Goal: Information Seeking & Learning: Learn about a topic

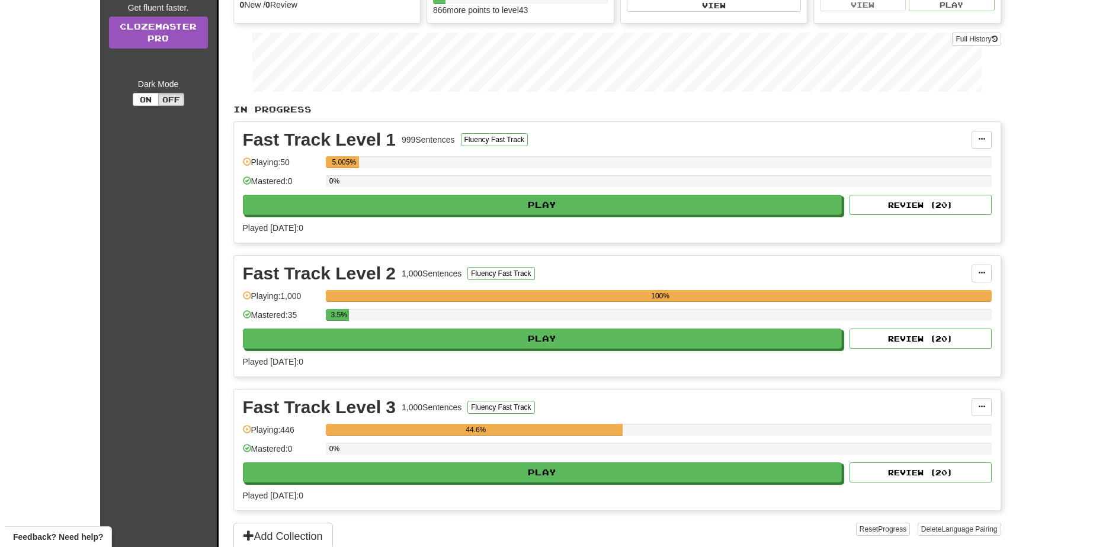
scroll to position [178, 0]
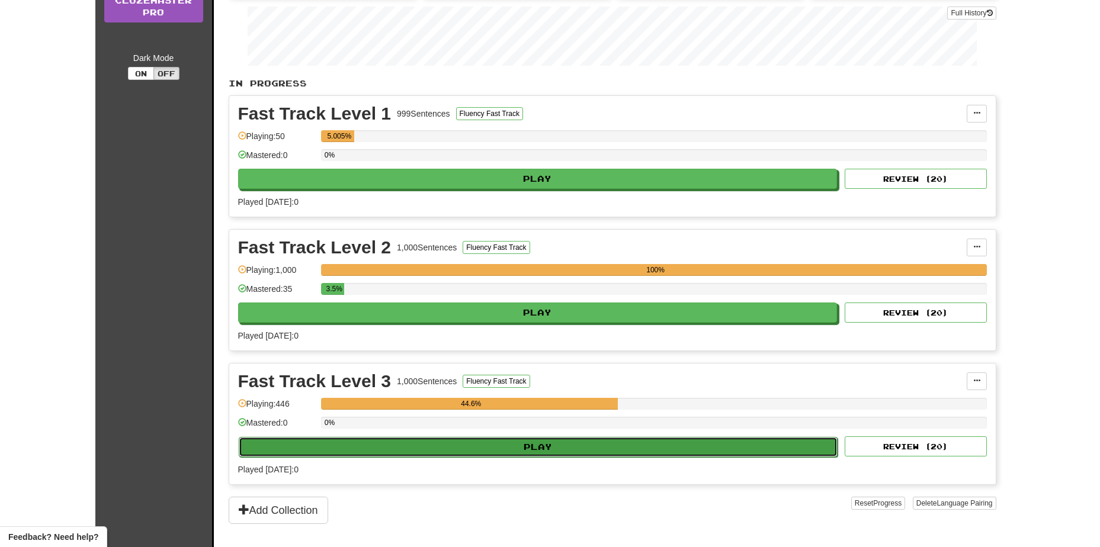
click at [378, 449] on button "Play" at bounding box center [538, 447] width 599 height 20
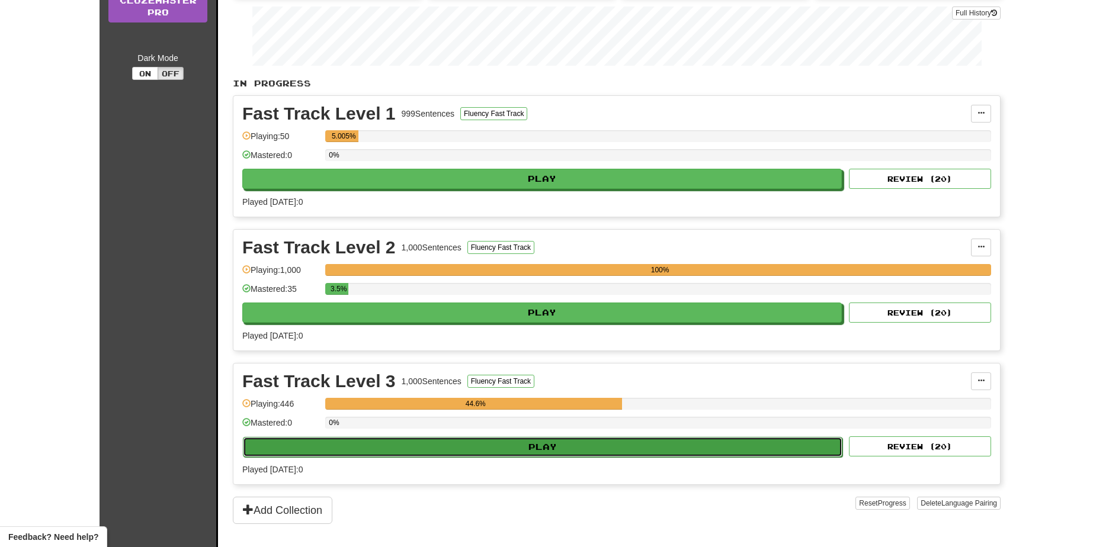
select select "**"
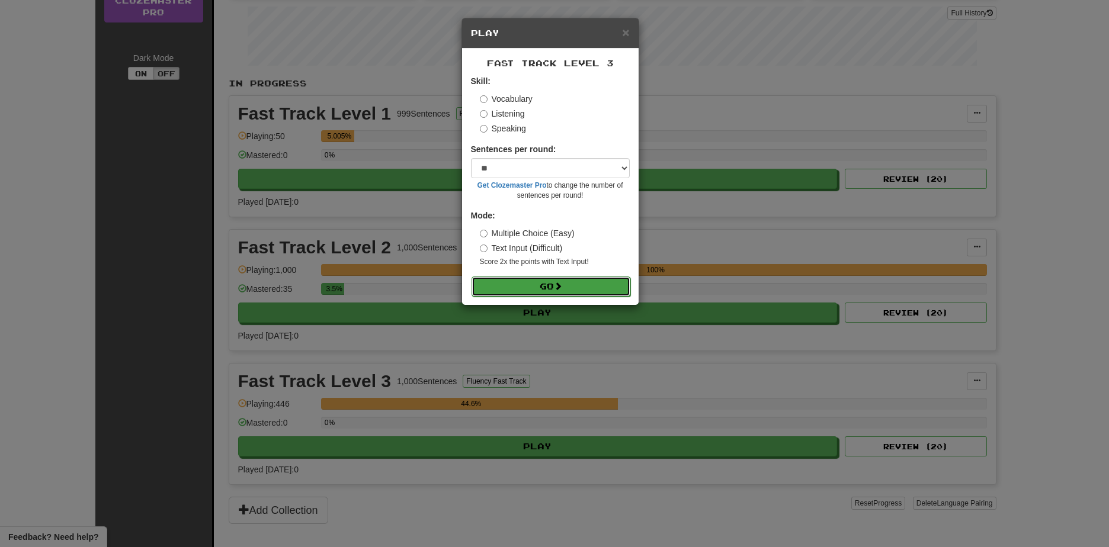
click at [521, 287] on button "Go" at bounding box center [550, 287] width 159 height 20
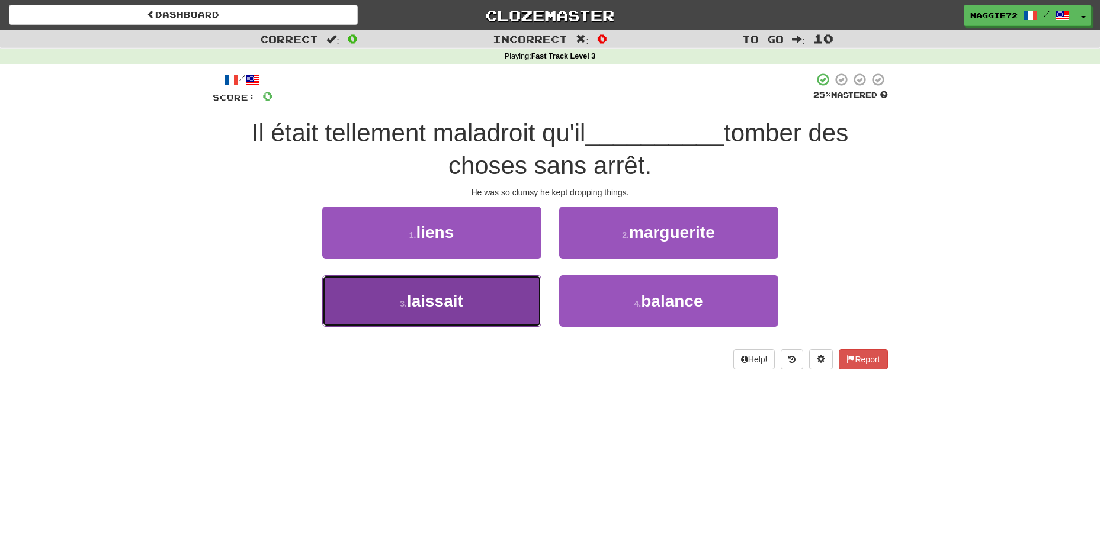
click at [468, 307] on button "3 . laissait" at bounding box center [431, 301] width 219 height 52
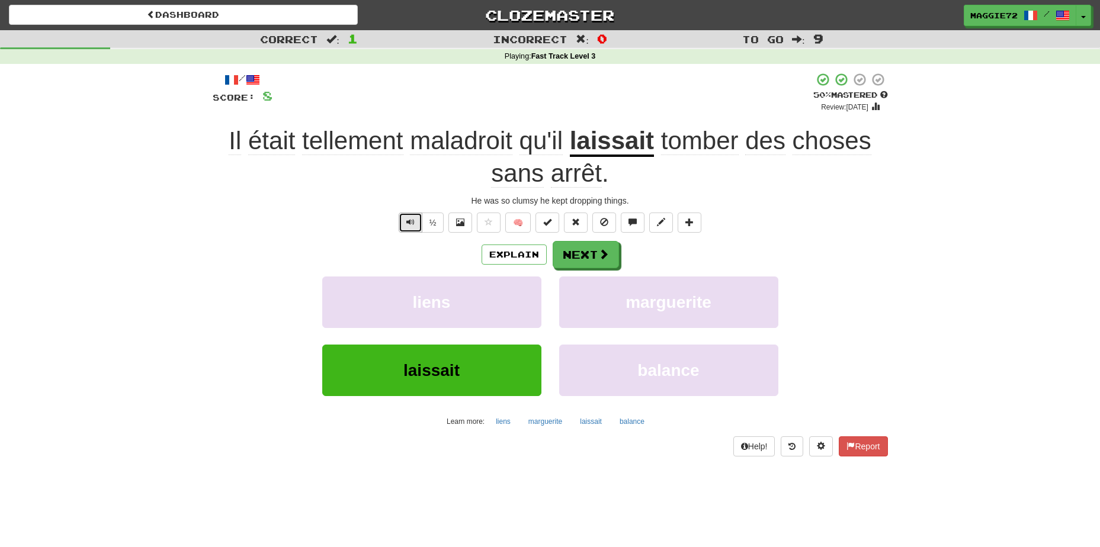
click at [403, 223] on button "Text-to-speech controls" at bounding box center [411, 223] width 24 height 20
click at [563, 255] on button "Next" at bounding box center [586, 255] width 66 height 27
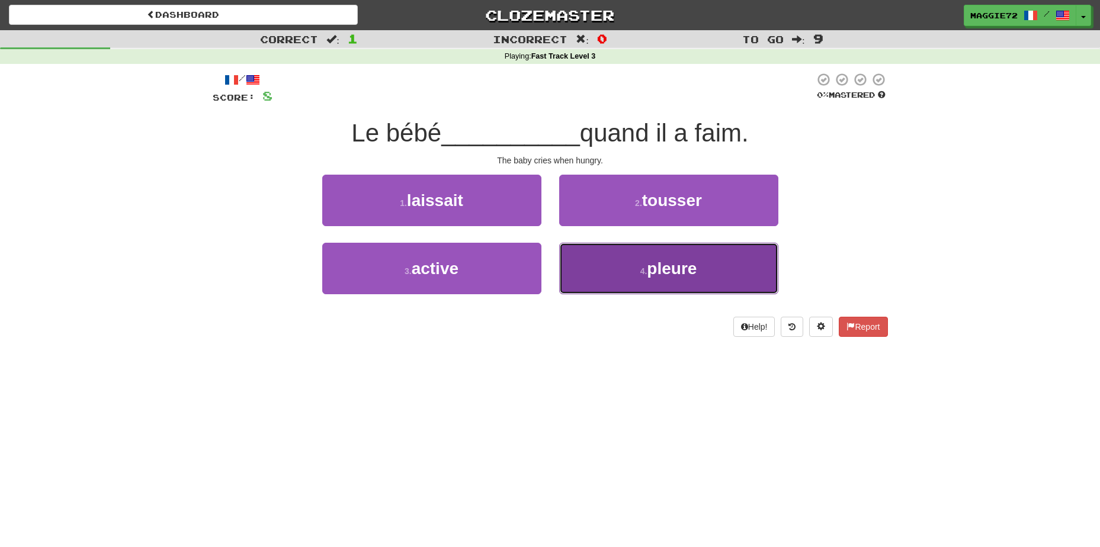
click at [611, 271] on button "4 . pleure" at bounding box center [668, 269] width 219 height 52
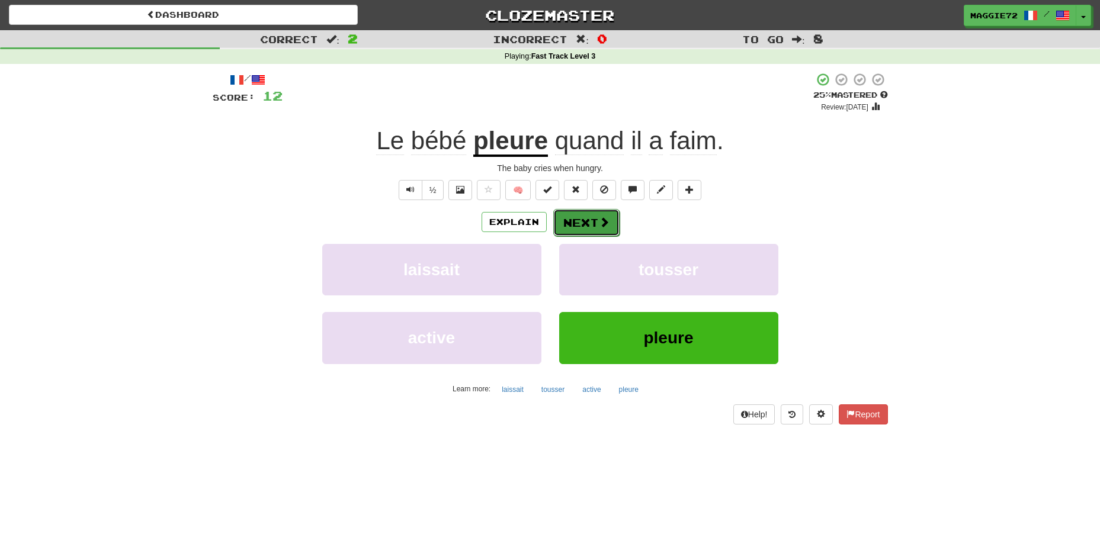
click at [571, 221] on button "Next" at bounding box center [586, 222] width 66 height 27
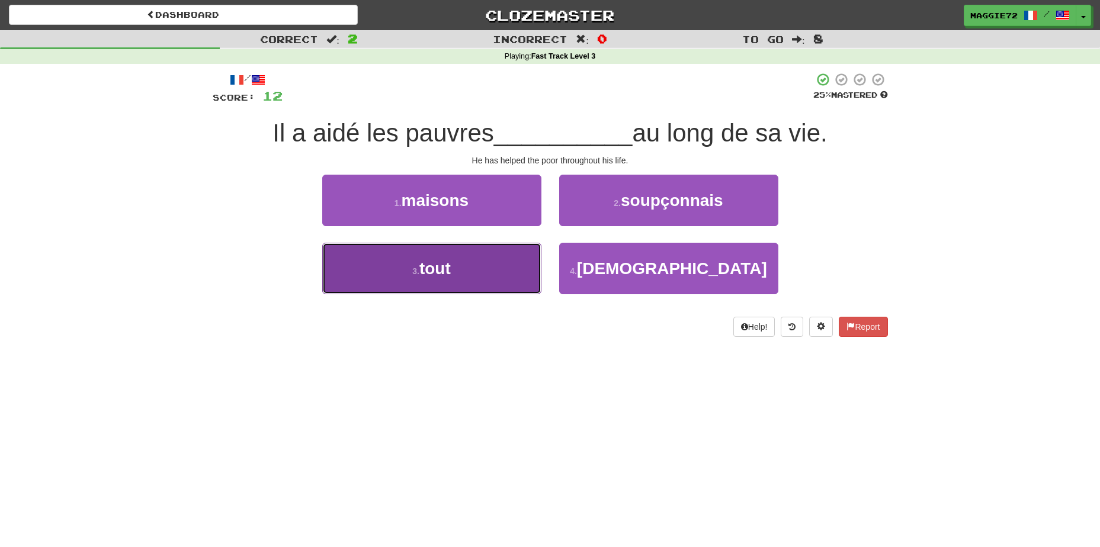
click at [486, 274] on button "3 . tout" at bounding box center [431, 269] width 219 height 52
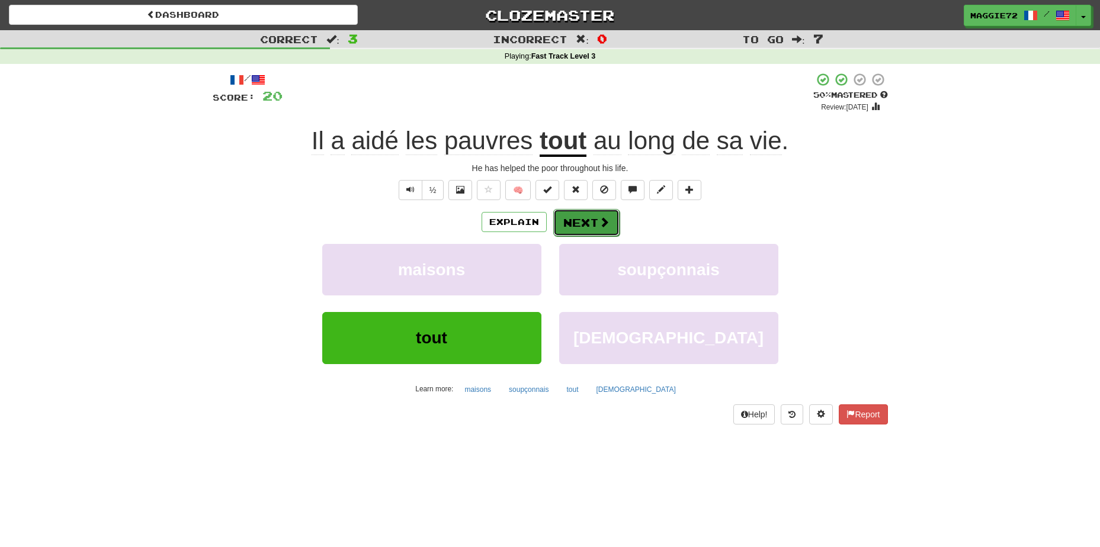
click at [592, 223] on button "Next" at bounding box center [586, 222] width 66 height 27
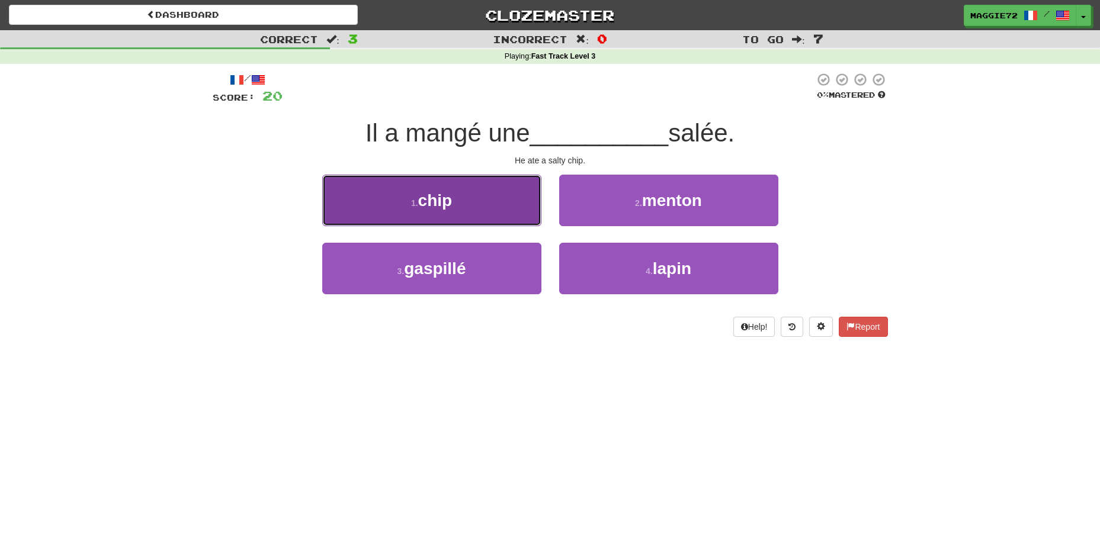
click at [471, 208] on button "1 . chip" at bounding box center [431, 201] width 219 height 52
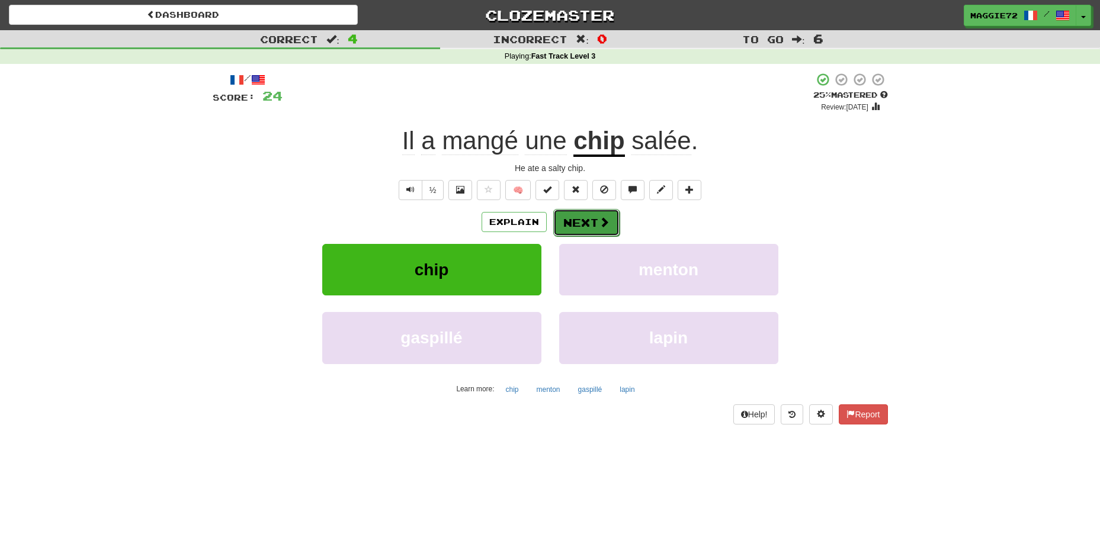
click at [599, 223] on span at bounding box center [604, 222] width 11 height 11
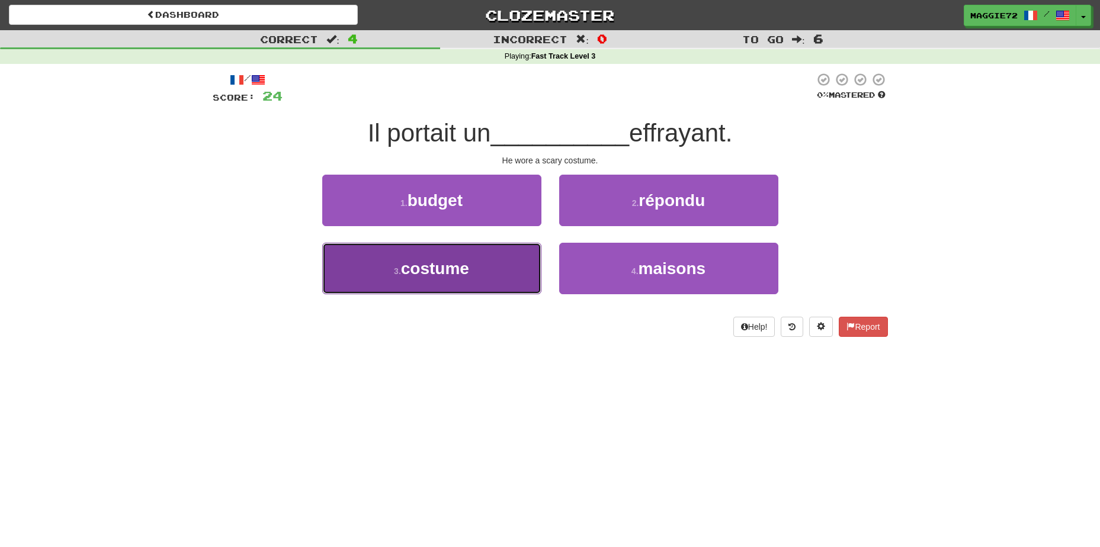
click at [492, 268] on button "3 . costume" at bounding box center [431, 269] width 219 height 52
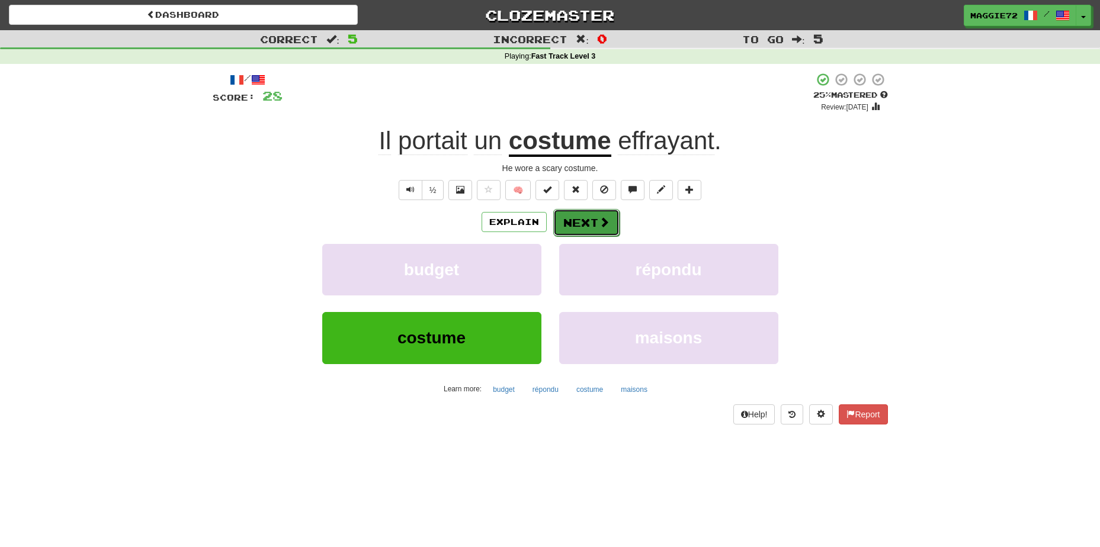
click at [577, 224] on button "Next" at bounding box center [586, 222] width 66 height 27
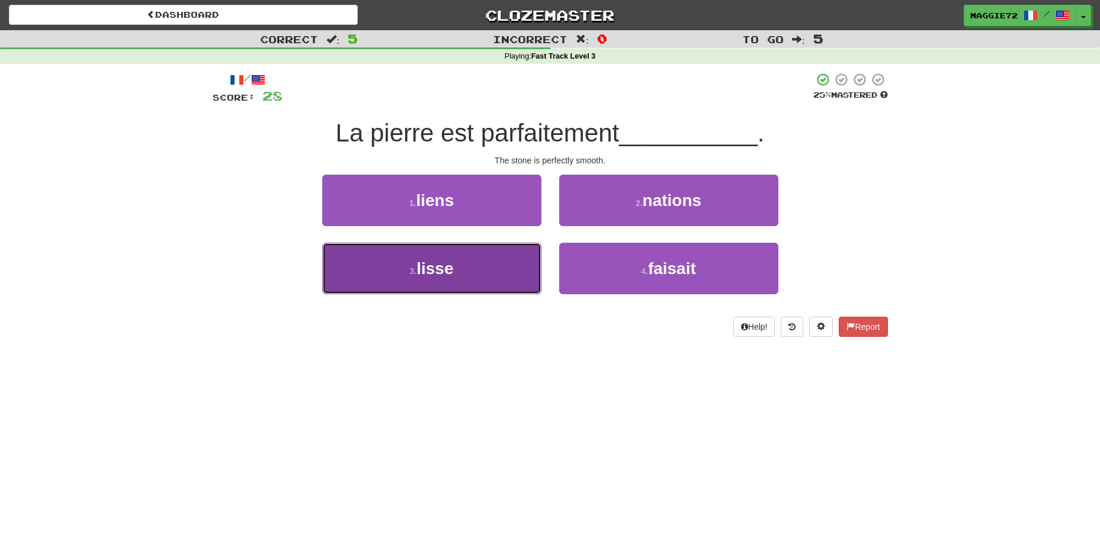
click at [420, 270] on span "lisse" at bounding box center [434, 268] width 37 height 18
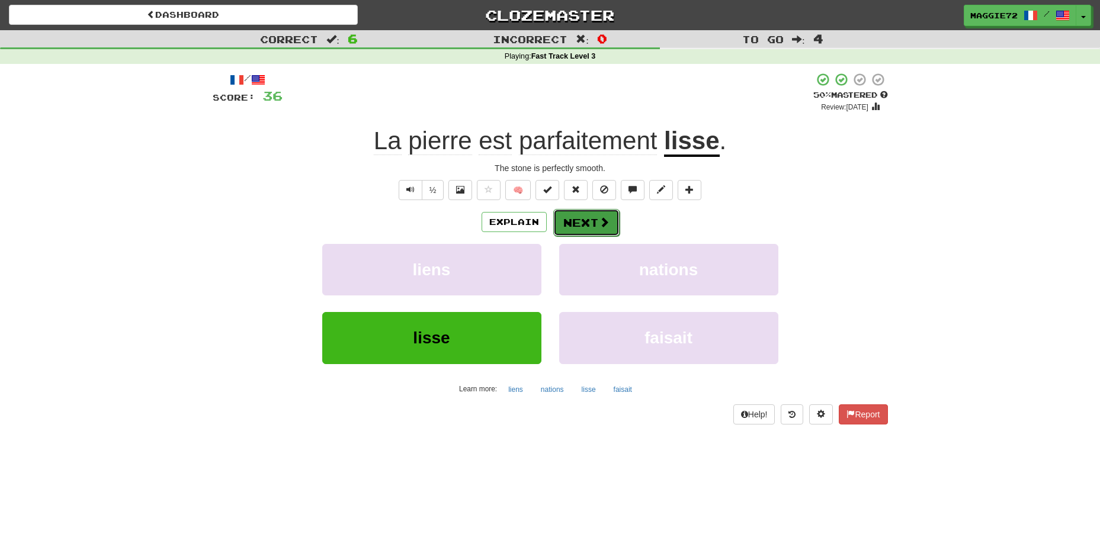
click at [585, 221] on button "Next" at bounding box center [586, 222] width 66 height 27
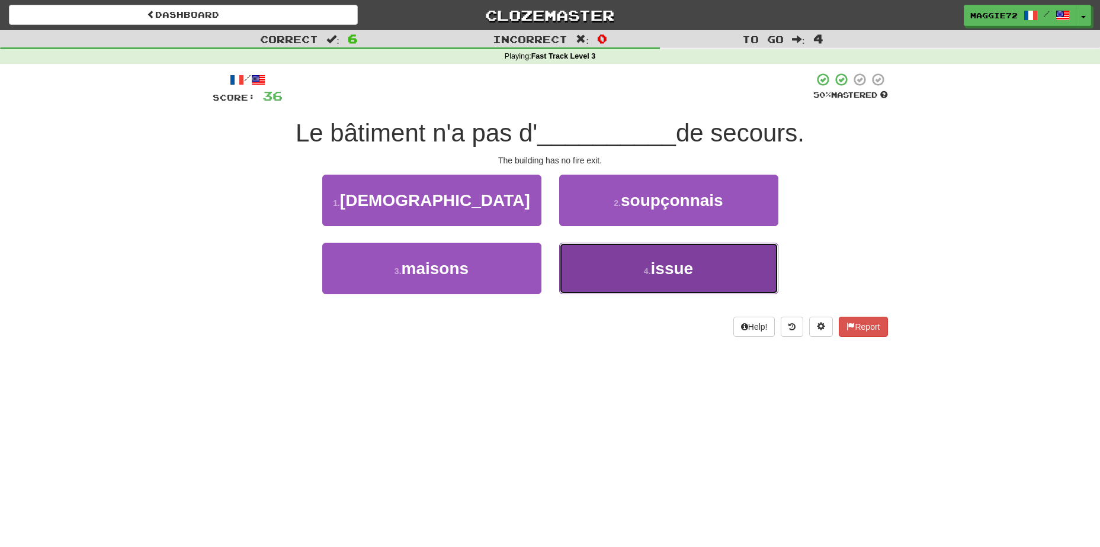
click at [596, 252] on button "4 . issue" at bounding box center [668, 269] width 219 height 52
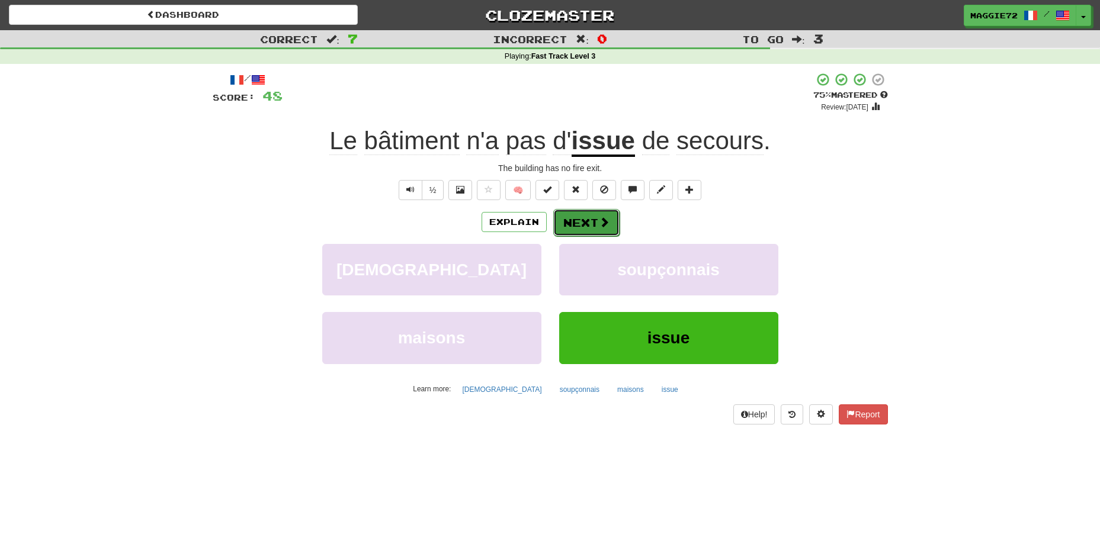
click at [587, 224] on button "Next" at bounding box center [586, 222] width 66 height 27
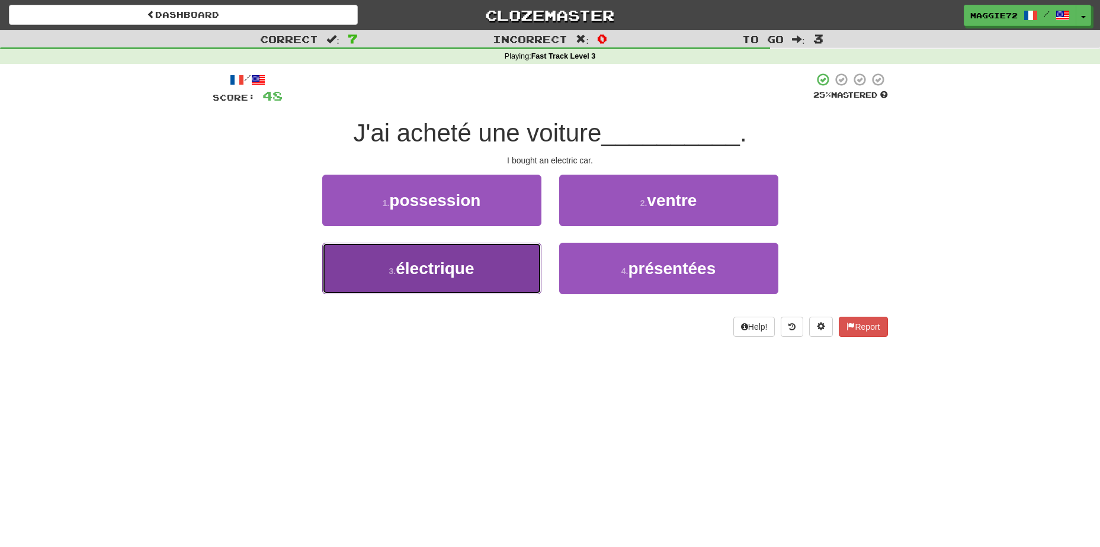
click at [483, 266] on button "3 . électrique" at bounding box center [431, 269] width 219 height 52
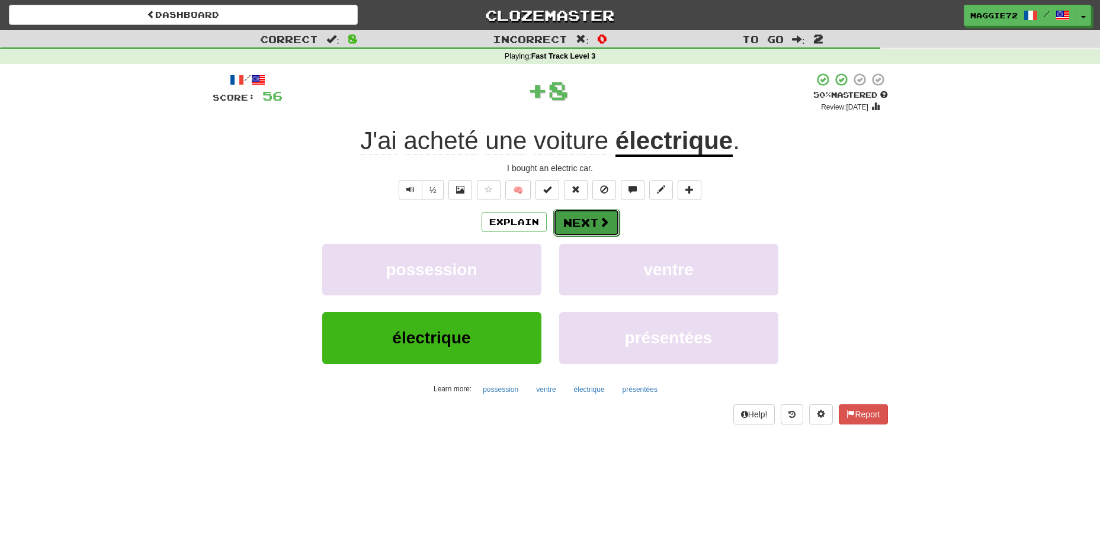
click at [576, 215] on button "Next" at bounding box center [586, 222] width 66 height 27
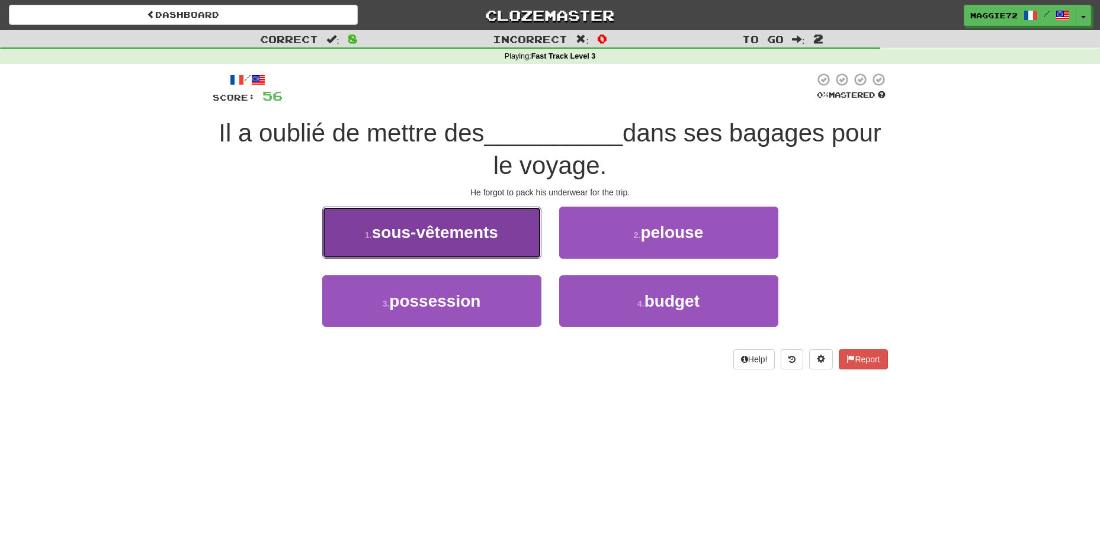
click at [486, 231] on span "sous-vêtements" at bounding box center [435, 232] width 126 height 18
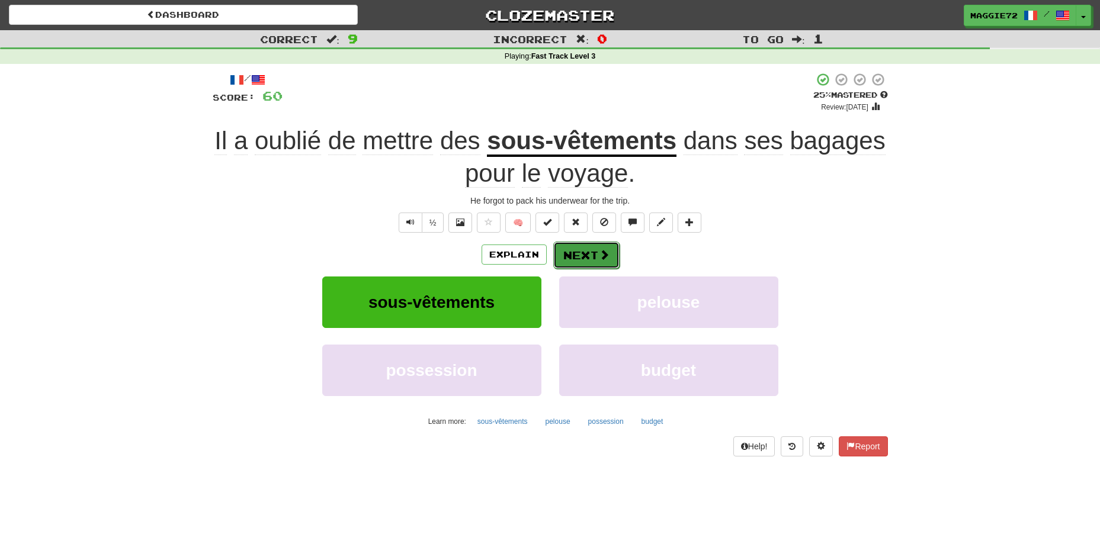
click at [579, 256] on button "Next" at bounding box center [586, 255] width 66 height 27
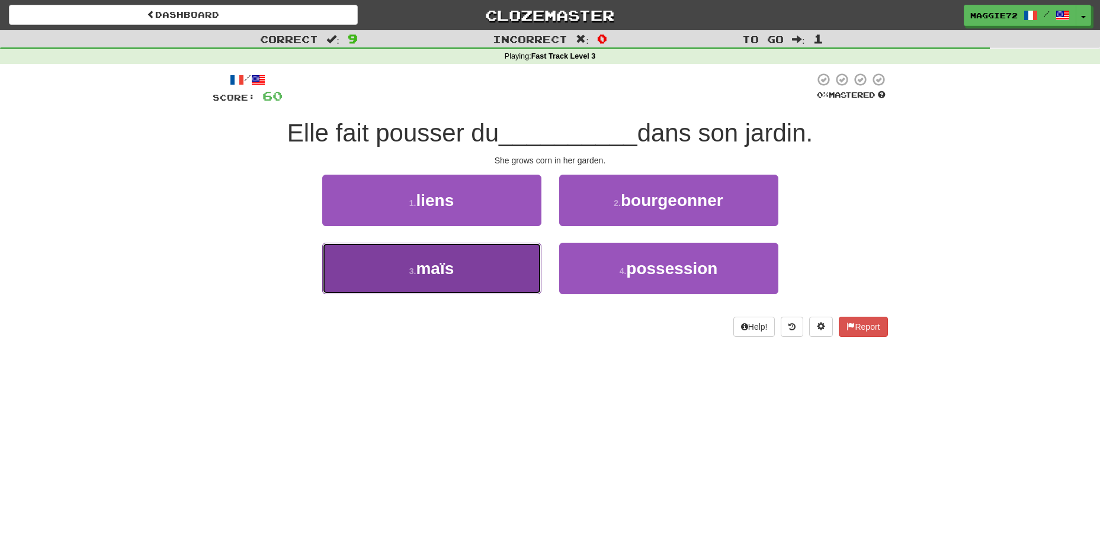
click at [399, 262] on button "3 . maïs" at bounding box center [431, 269] width 219 height 52
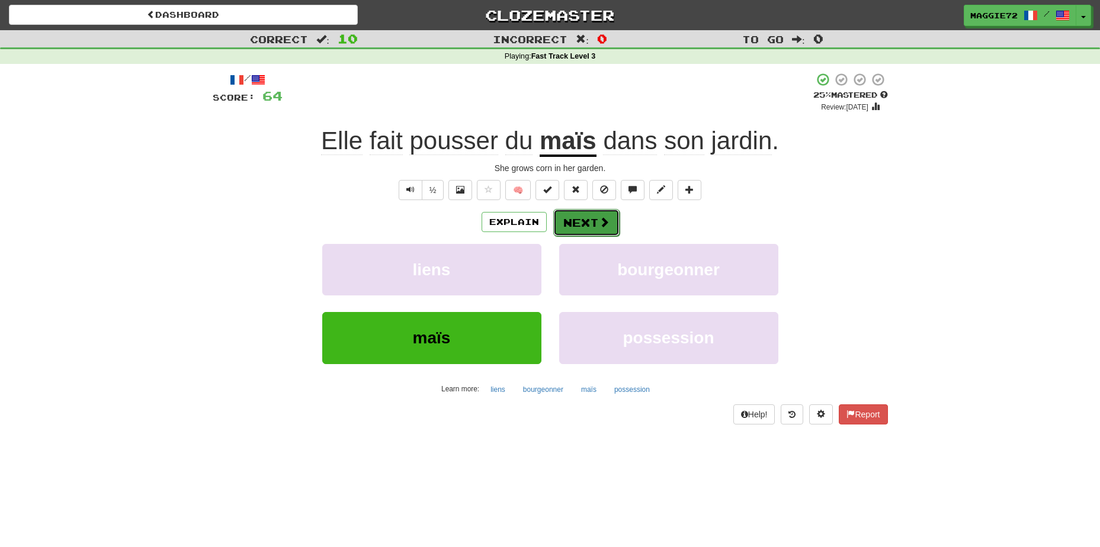
click at [587, 224] on button "Next" at bounding box center [586, 222] width 66 height 27
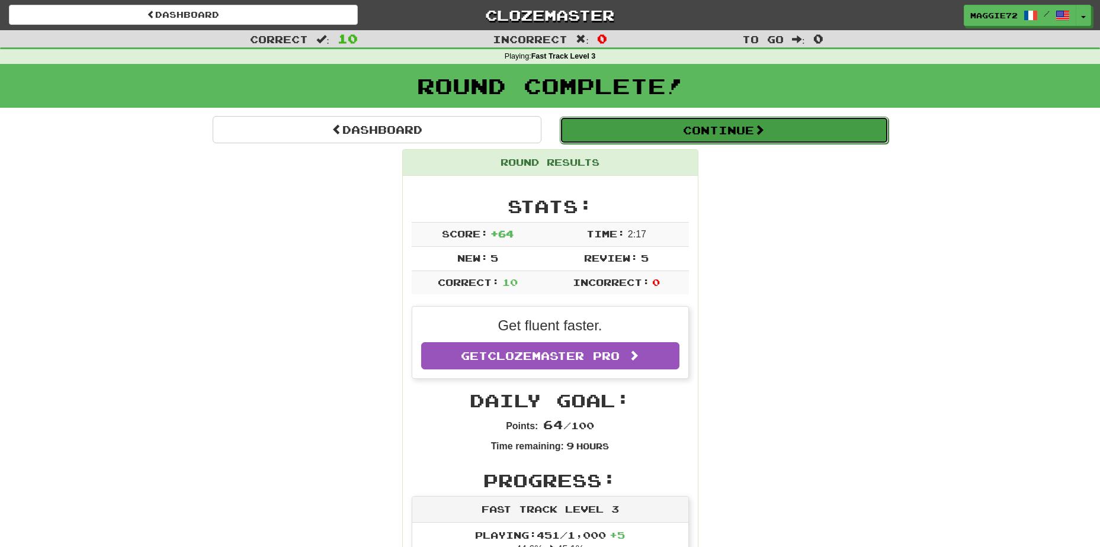
click at [663, 130] on button "Continue" at bounding box center [724, 130] width 329 height 27
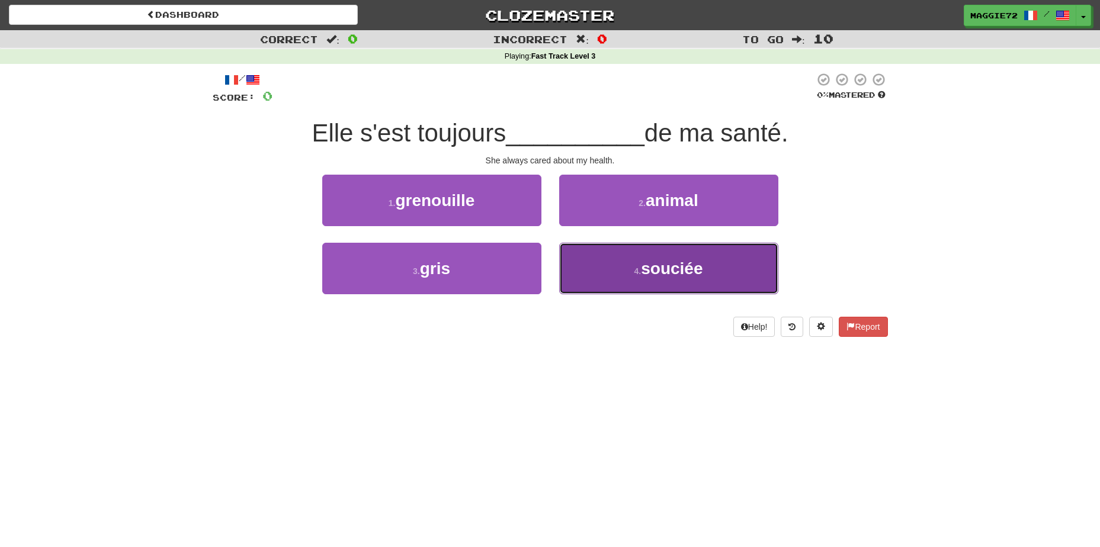
click at [621, 277] on button "4 . souciée" at bounding box center [668, 269] width 219 height 52
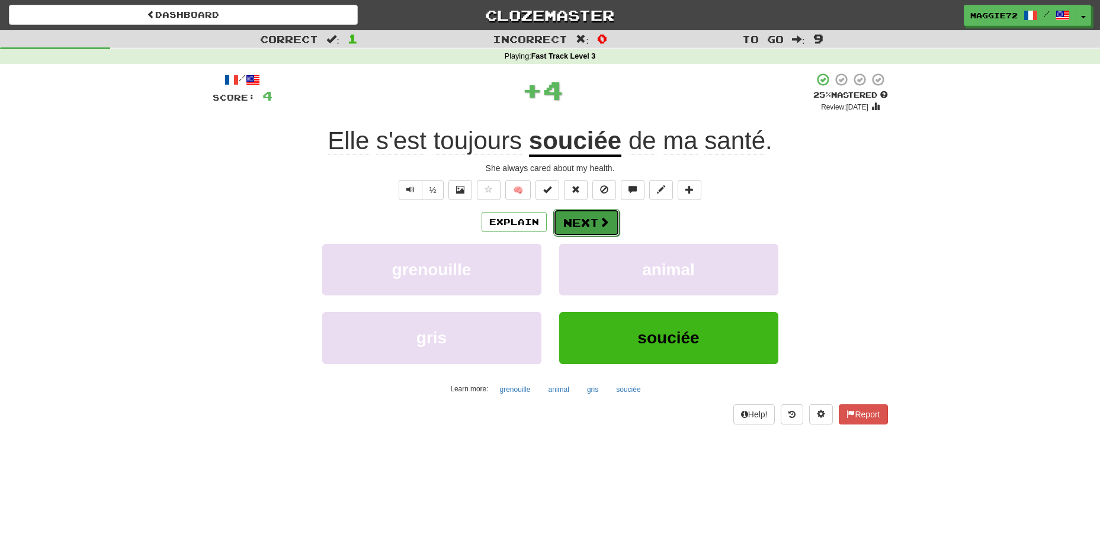
click at [589, 219] on button "Next" at bounding box center [586, 222] width 66 height 27
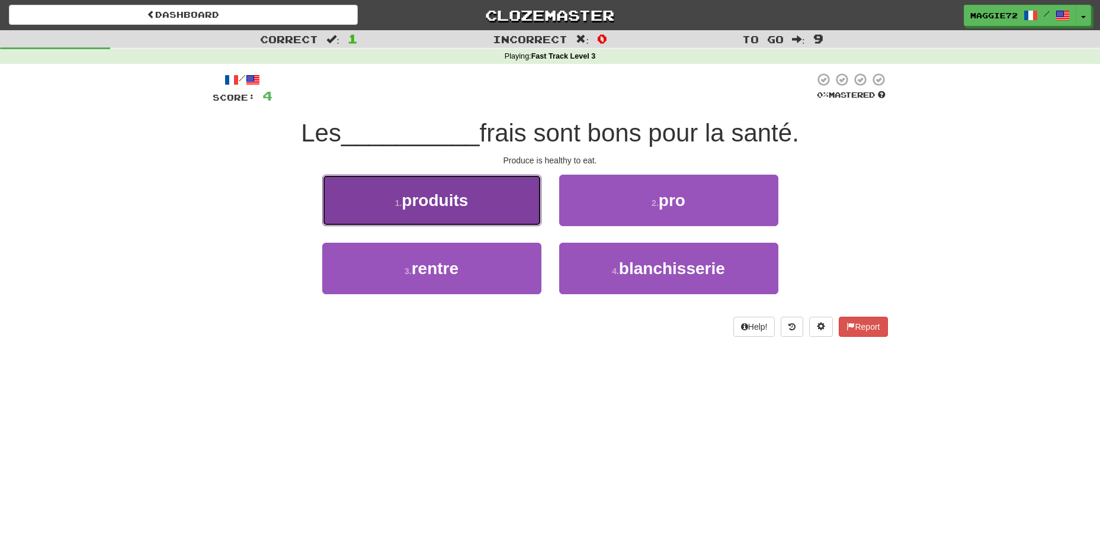
click at [414, 215] on button "1 . produits" at bounding box center [431, 201] width 219 height 52
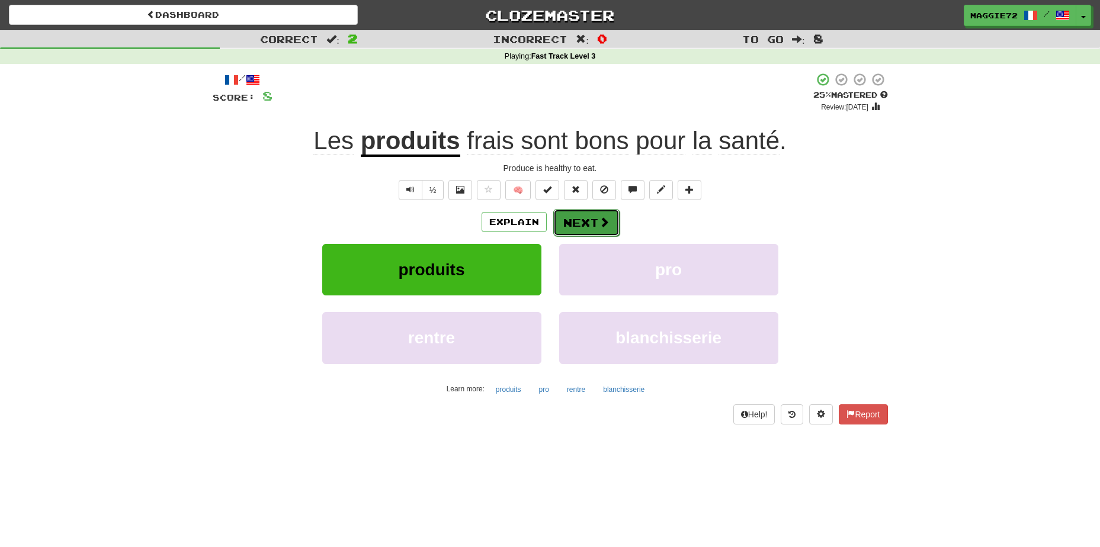
click at [579, 225] on button "Next" at bounding box center [586, 222] width 66 height 27
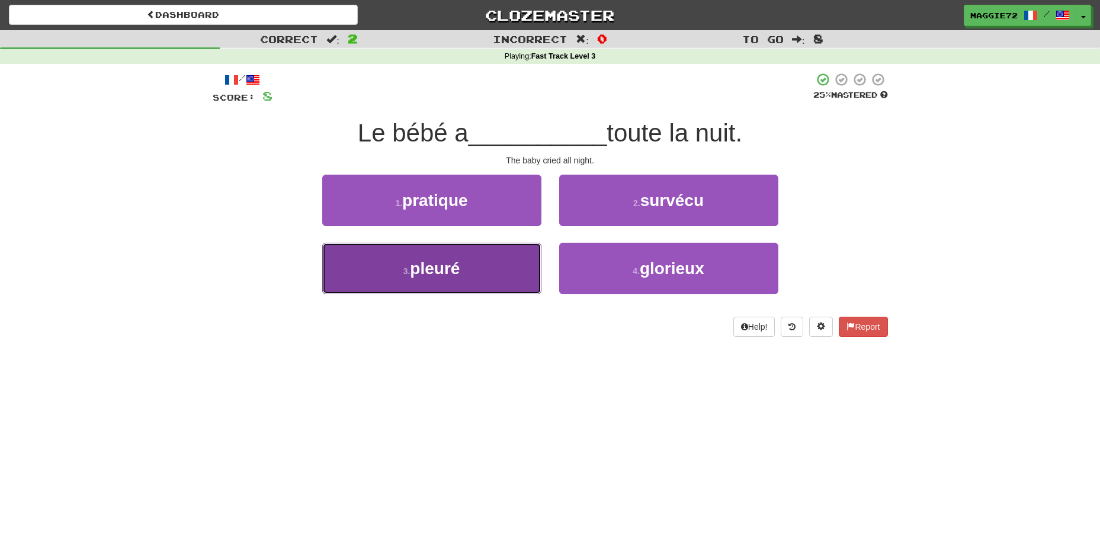
click at [457, 264] on span "pleuré" at bounding box center [435, 268] width 50 height 18
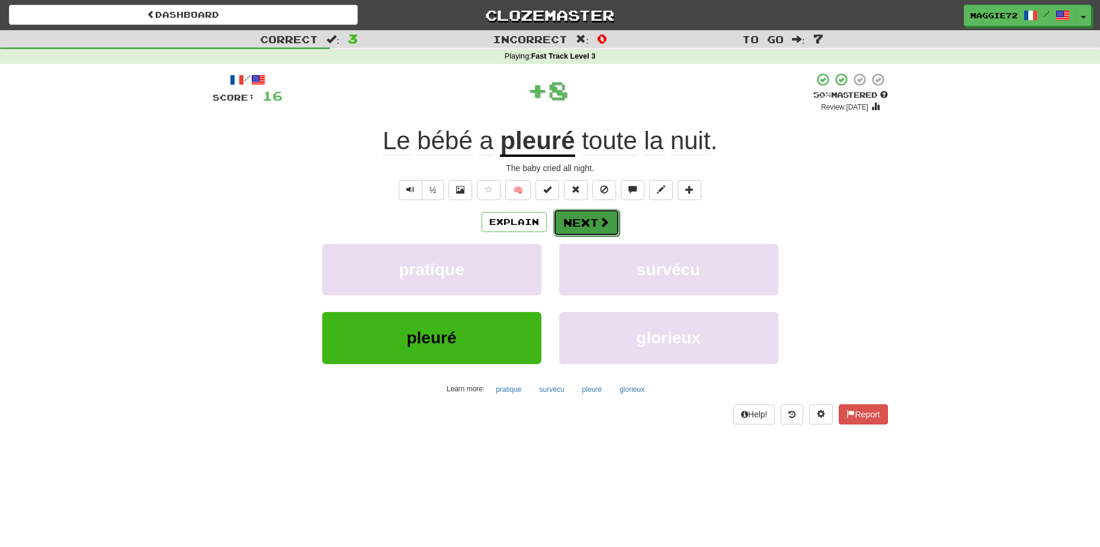
click at [599, 217] on span at bounding box center [604, 222] width 11 height 11
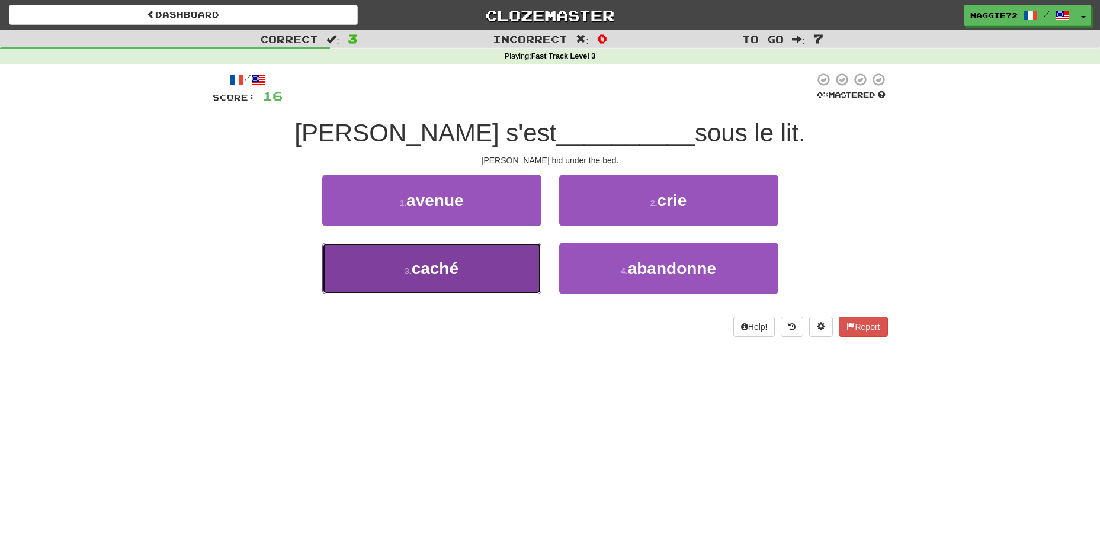
click at [461, 274] on button "3 . caché" at bounding box center [431, 269] width 219 height 52
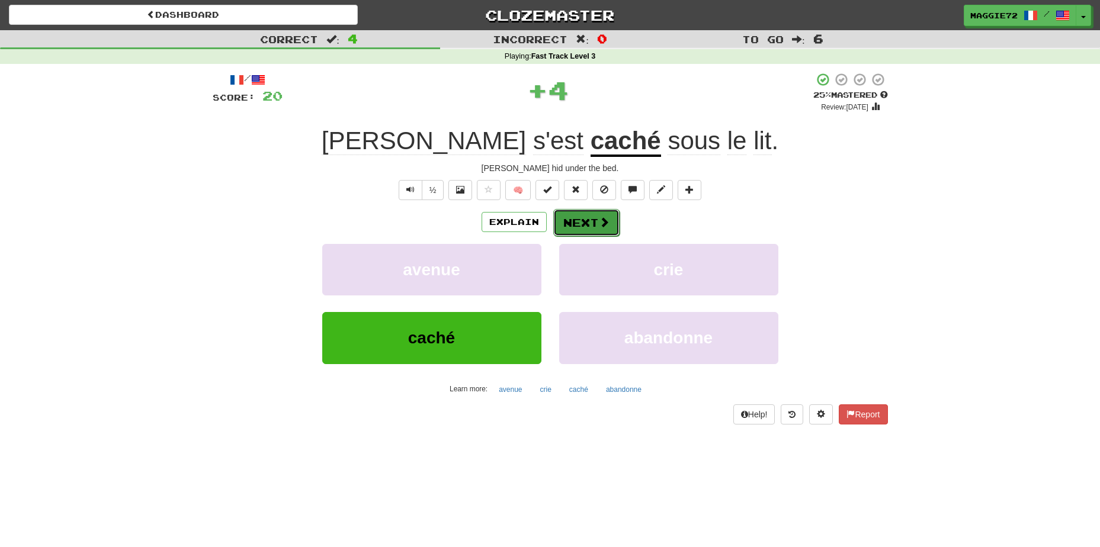
click at [592, 220] on button "Next" at bounding box center [586, 222] width 66 height 27
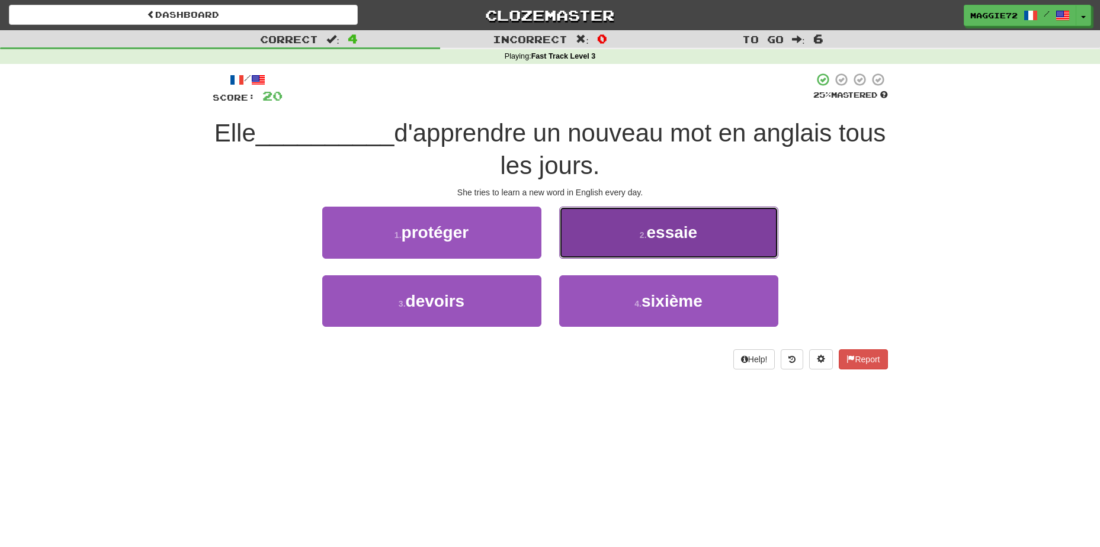
click at [655, 231] on span "essaie" at bounding box center [672, 232] width 51 height 18
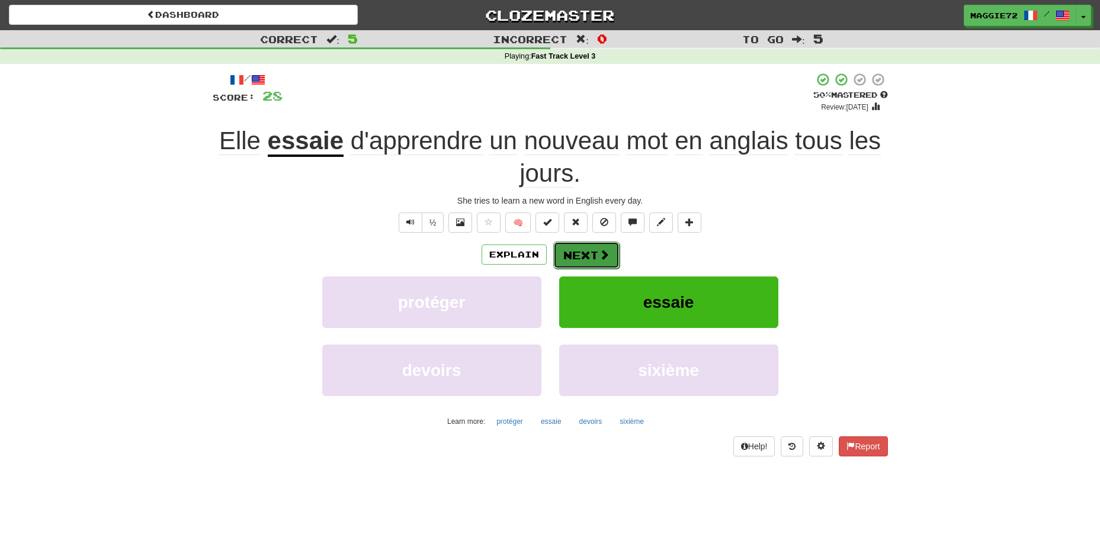
click at [589, 260] on button "Next" at bounding box center [586, 255] width 66 height 27
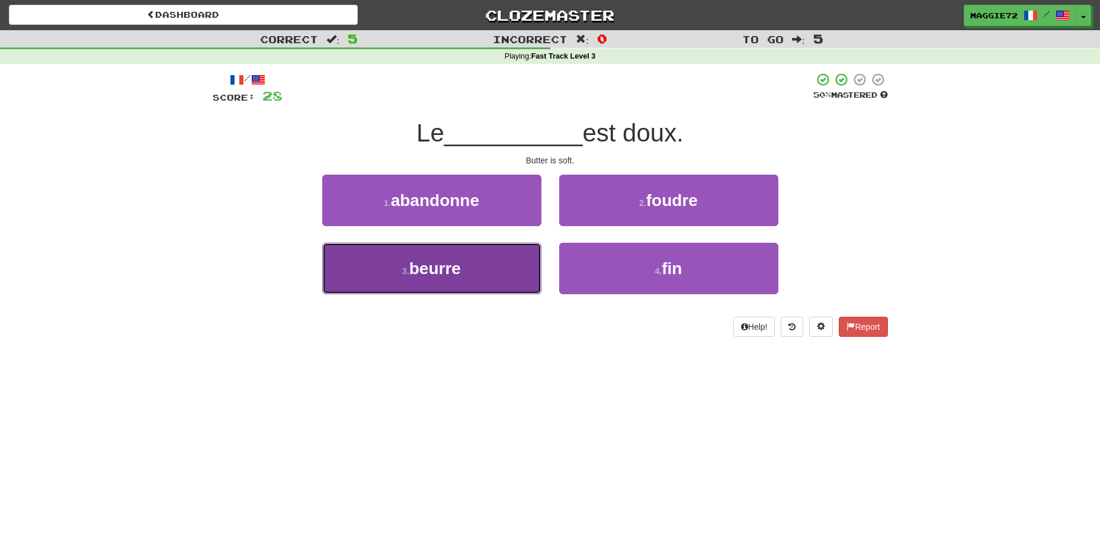
click at [478, 272] on button "3 . beurre" at bounding box center [431, 269] width 219 height 52
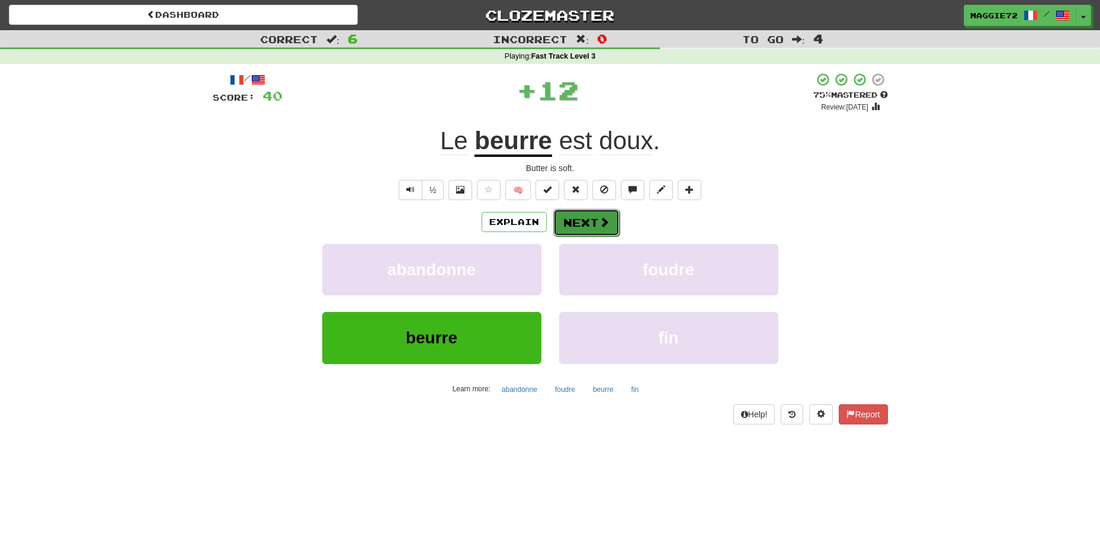
click at [587, 223] on button "Next" at bounding box center [586, 222] width 66 height 27
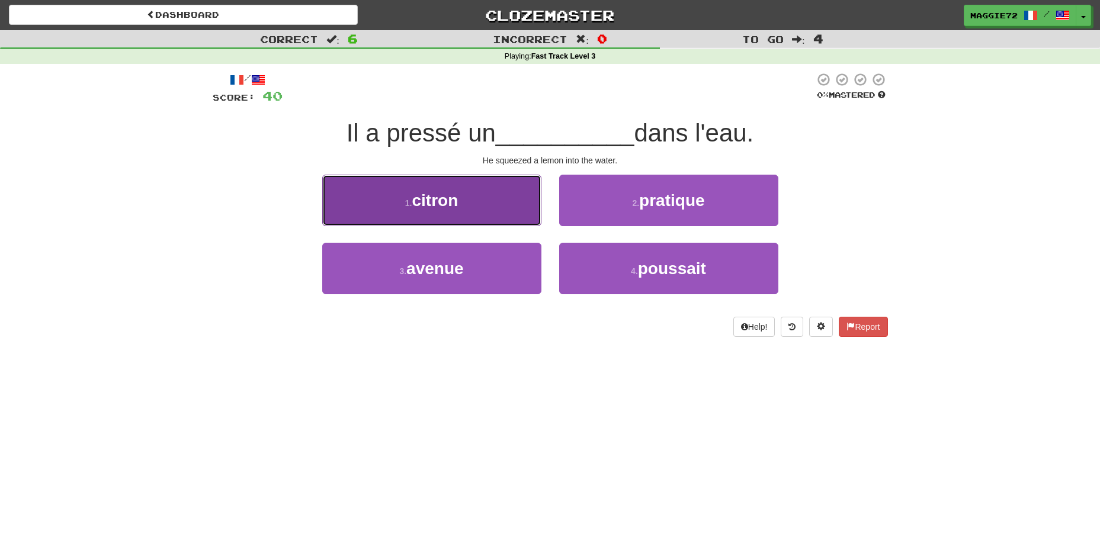
click at [480, 216] on button "1 . citron" at bounding box center [431, 201] width 219 height 52
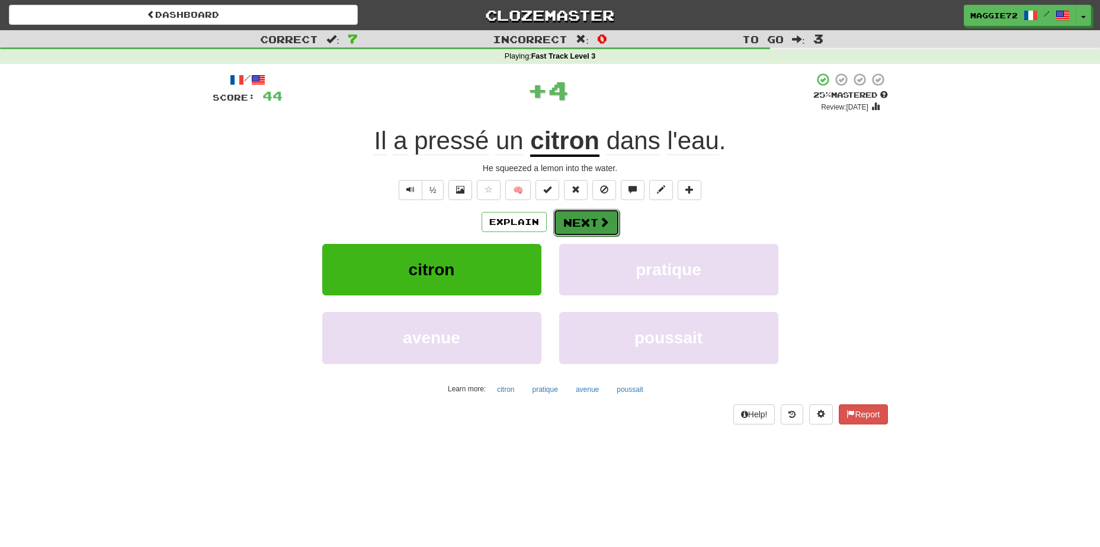
click at [579, 221] on button "Next" at bounding box center [586, 222] width 66 height 27
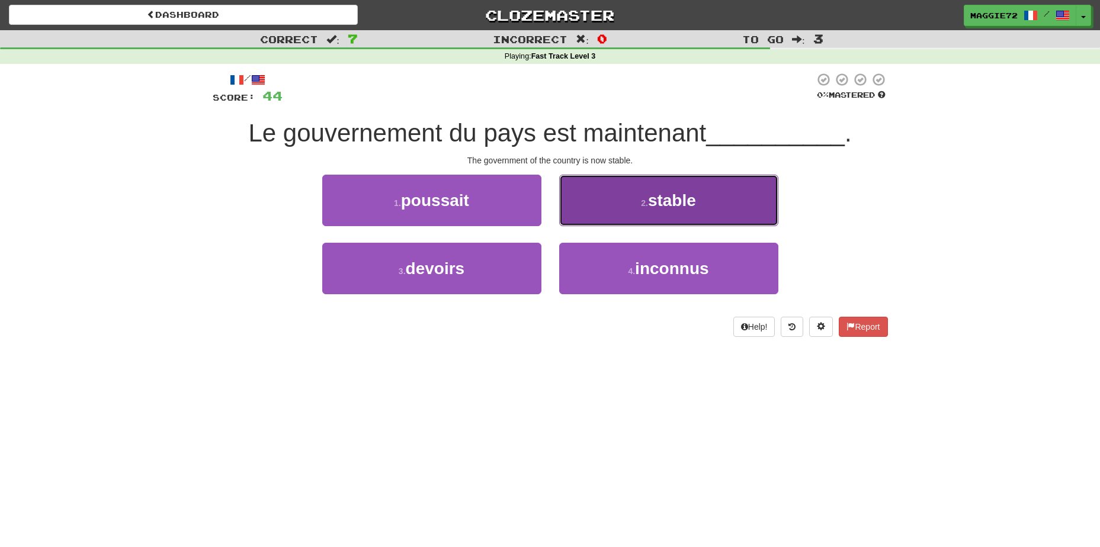
click at [628, 214] on button "2 . stable" at bounding box center [668, 201] width 219 height 52
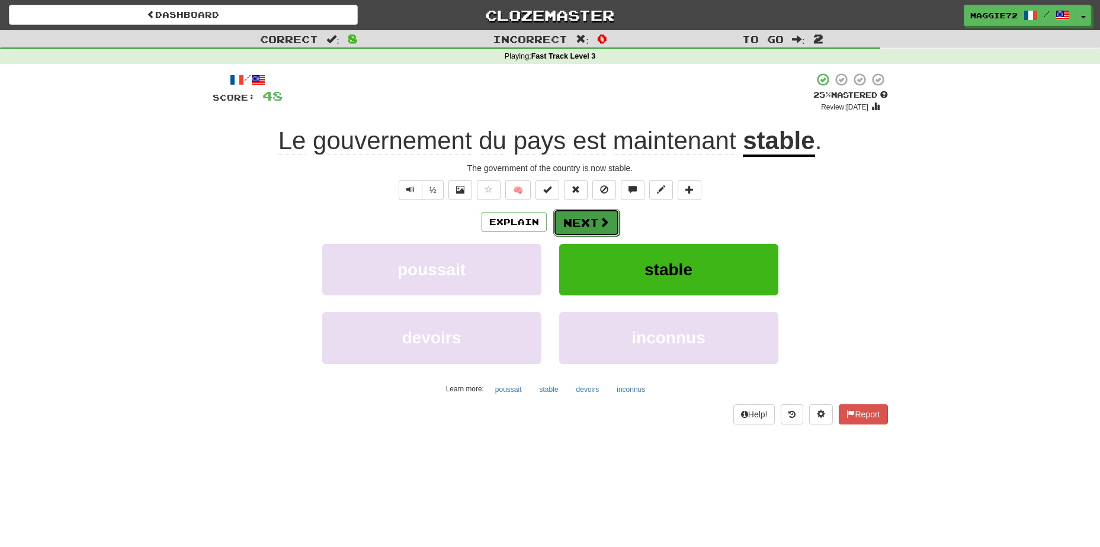
click at [573, 219] on button "Next" at bounding box center [586, 222] width 66 height 27
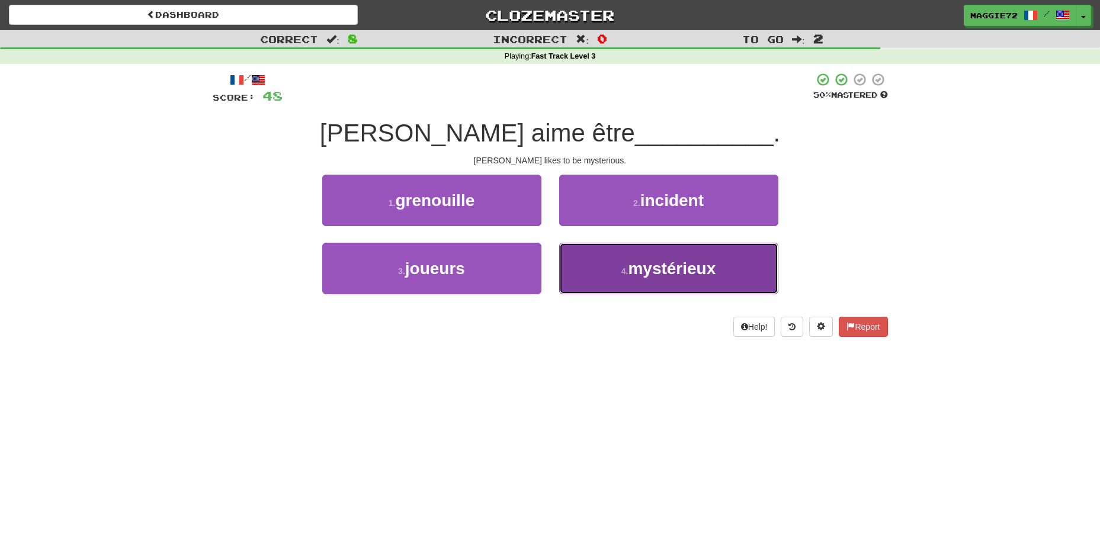
click at [613, 267] on button "4 . mystérieux" at bounding box center [668, 269] width 219 height 52
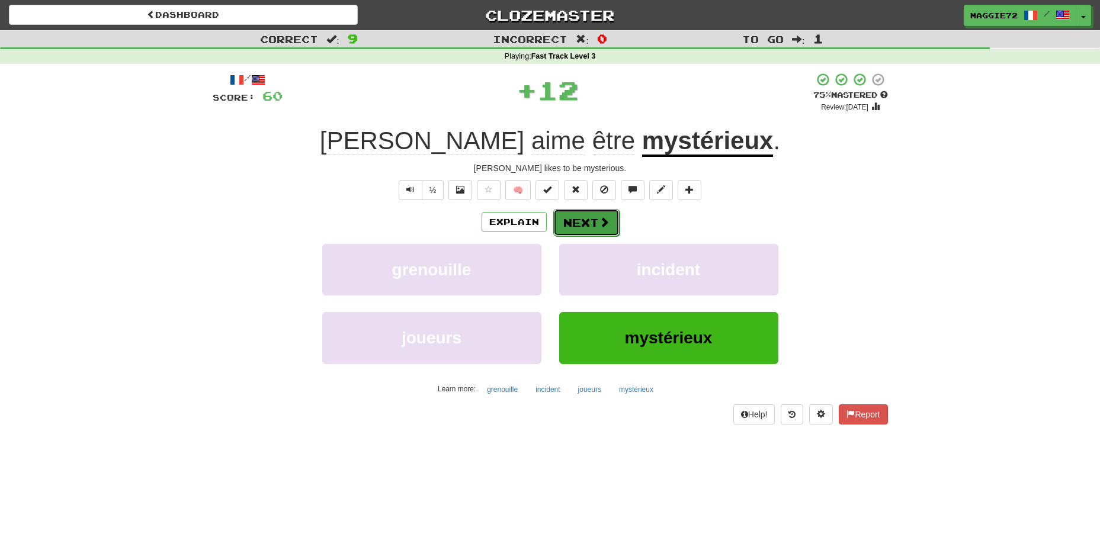
click at [580, 226] on button "Next" at bounding box center [586, 222] width 66 height 27
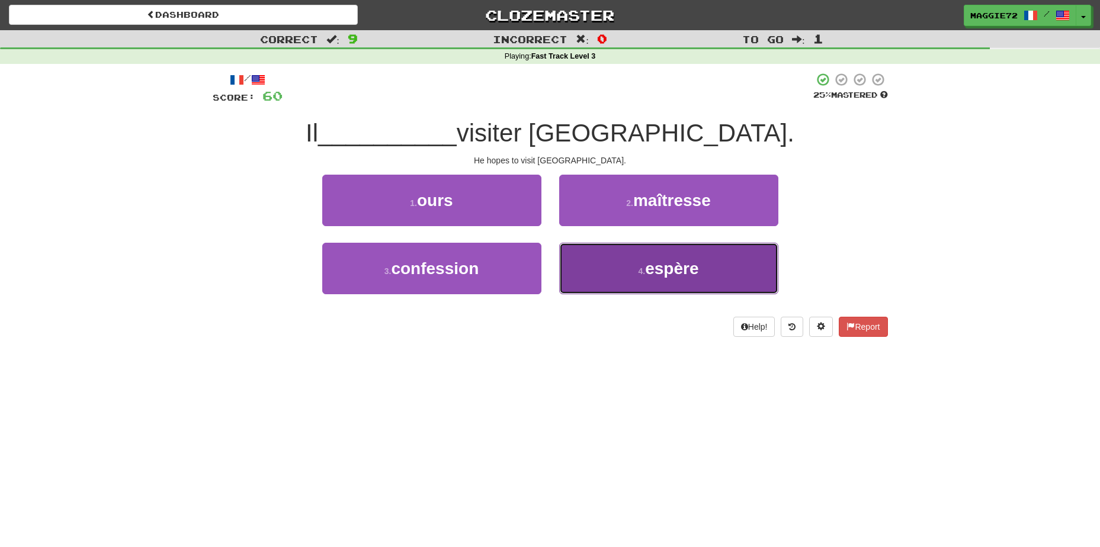
click at [600, 263] on button "4 . espère" at bounding box center [668, 269] width 219 height 52
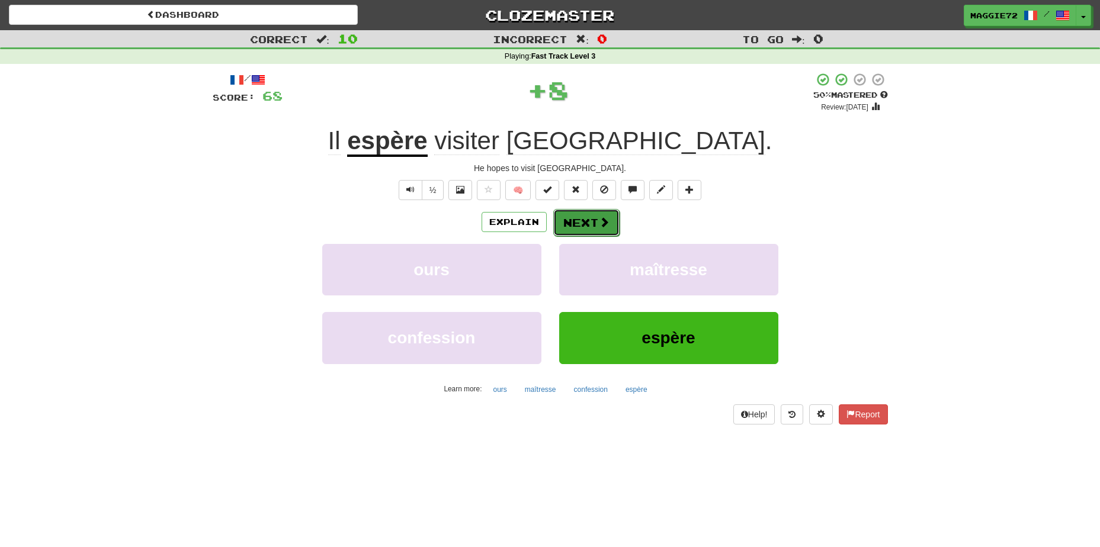
click at [595, 220] on button "Next" at bounding box center [586, 222] width 66 height 27
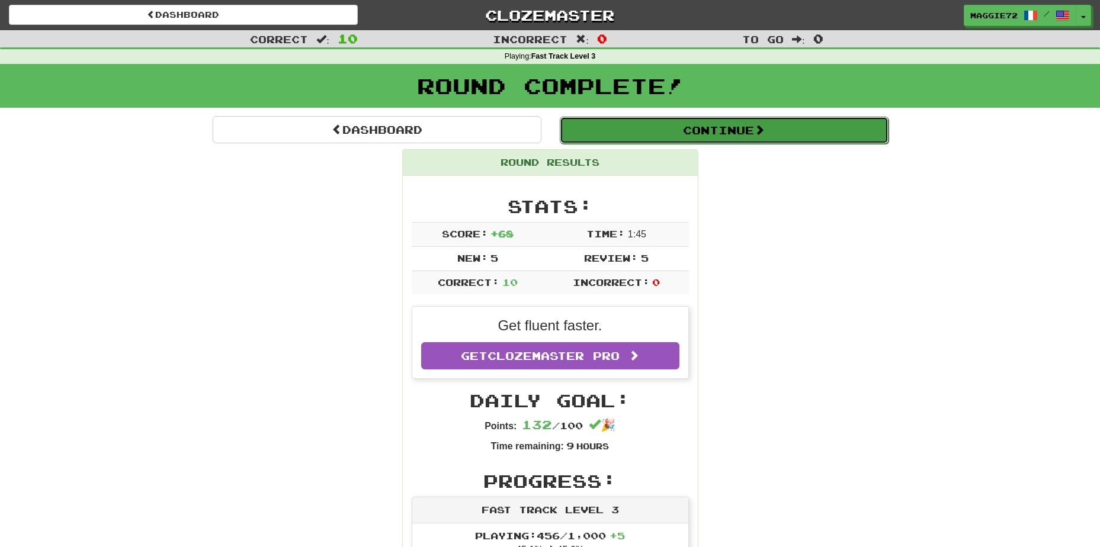
click at [692, 124] on button "Continue" at bounding box center [724, 130] width 329 height 27
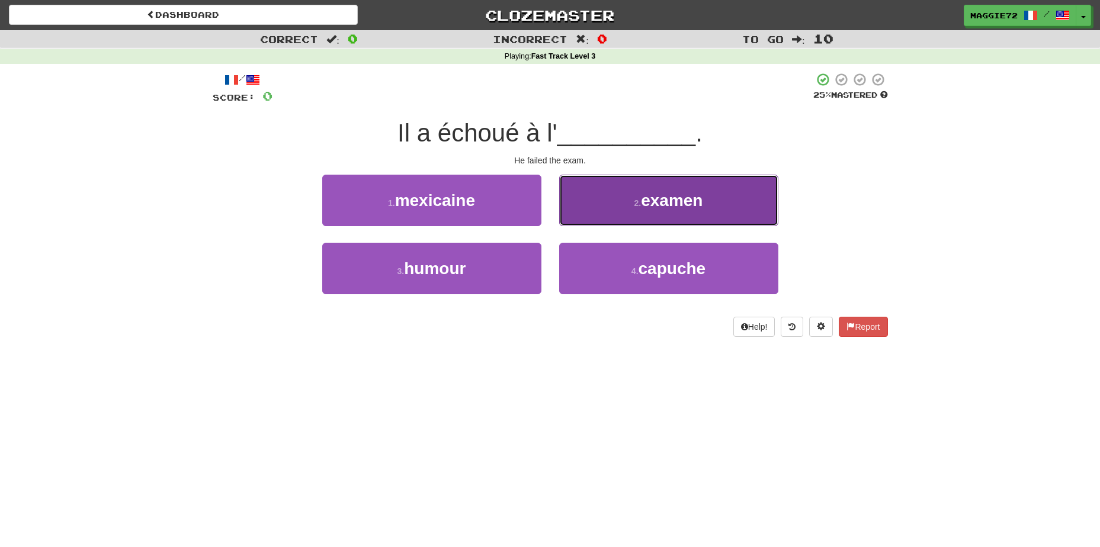
click at [616, 211] on button "2 . examen" at bounding box center [668, 201] width 219 height 52
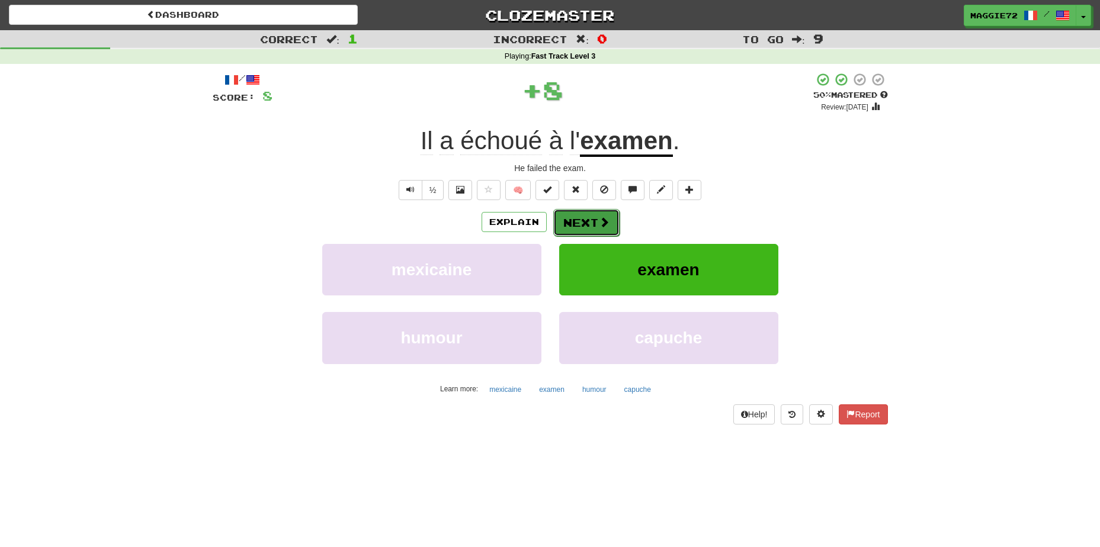
click at [564, 219] on button "Next" at bounding box center [586, 222] width 66 height 27
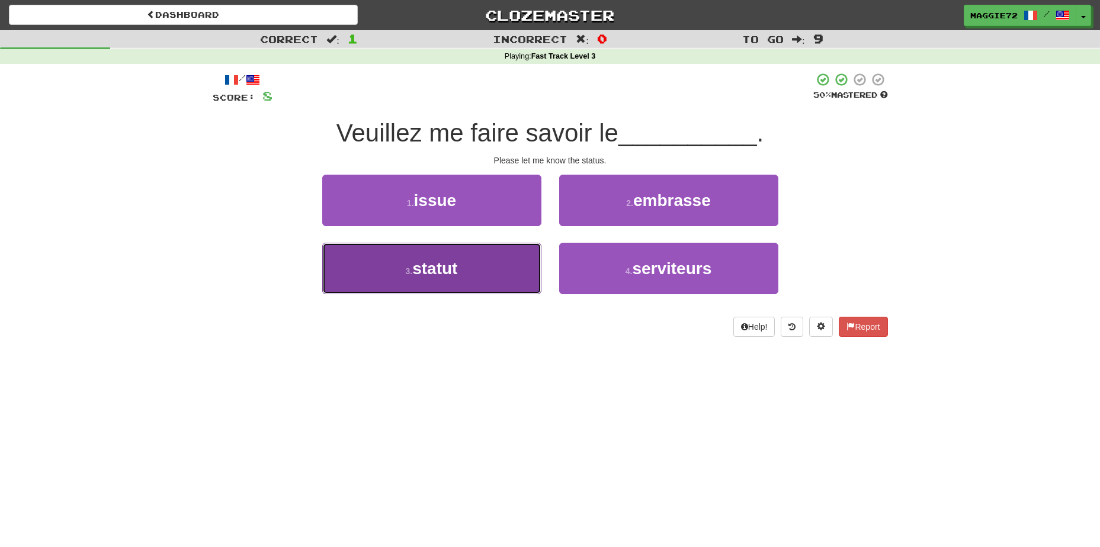
click at [493, 270] on button "3 . statut" at bounding box center [431, 269] width 219 height 52
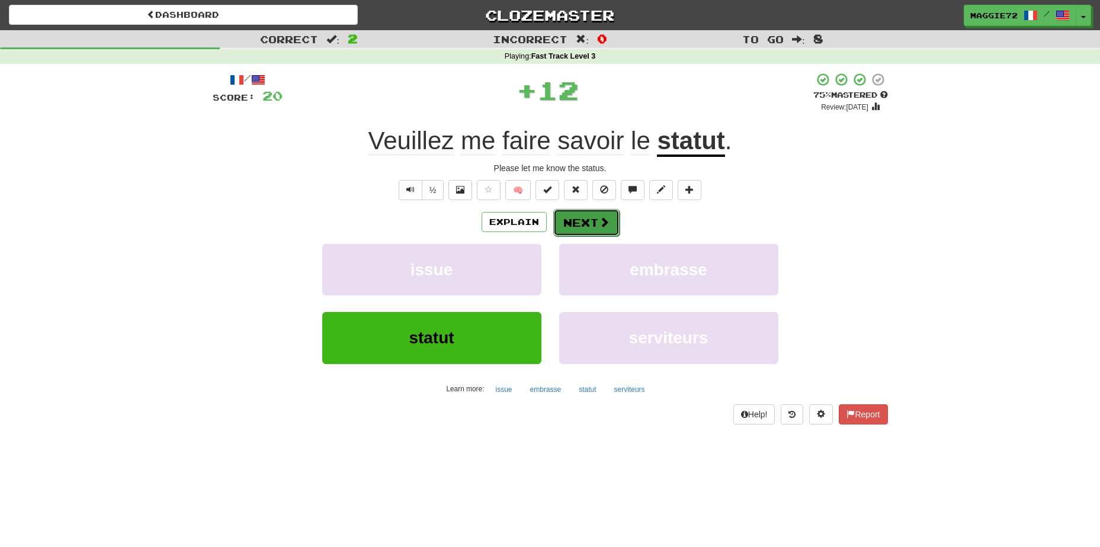
click at [587, 216] on button "Next" at bounding box center [586, 222] width 66 height 27
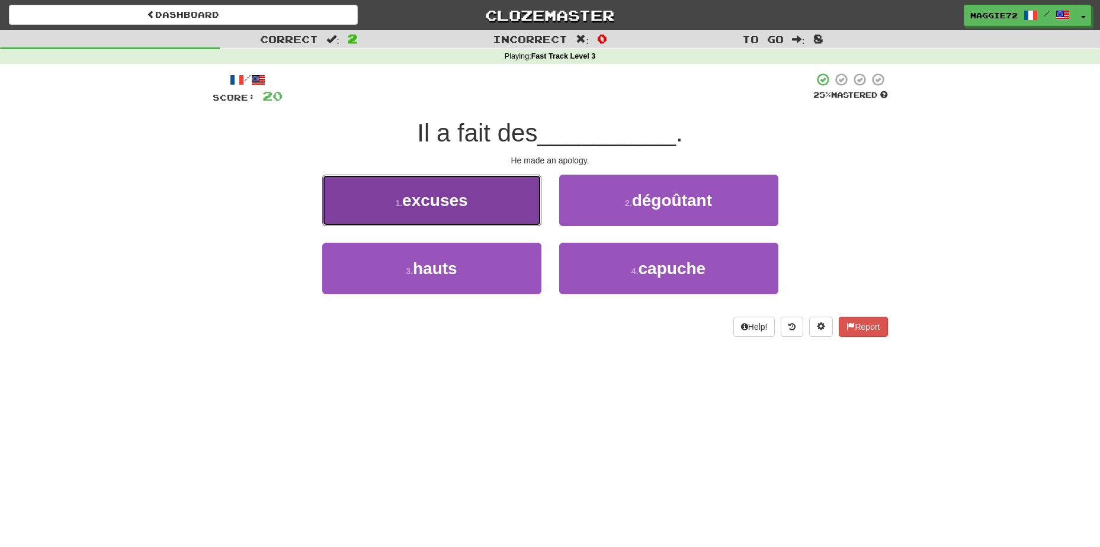
click at [497, 200] on button "1 . excuses" at bounding box center [431, 201] width 219 height 52
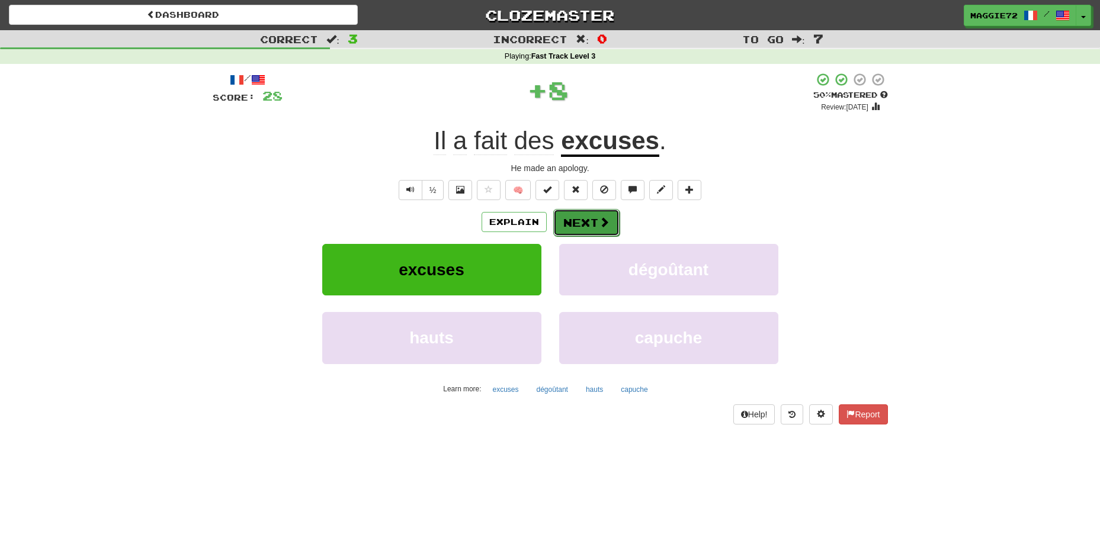
click at [587, 217] on button "Next" at bounding box center [586, 222] width 66 height 27
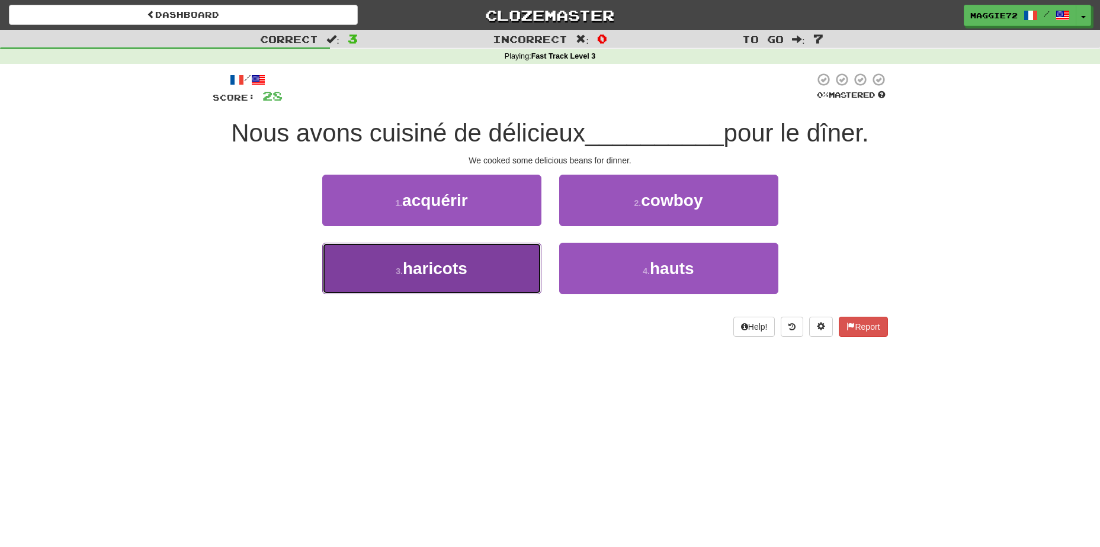
click at [458, 269] on span "haricots" at bounding box center [435, 268] width 65 height 18
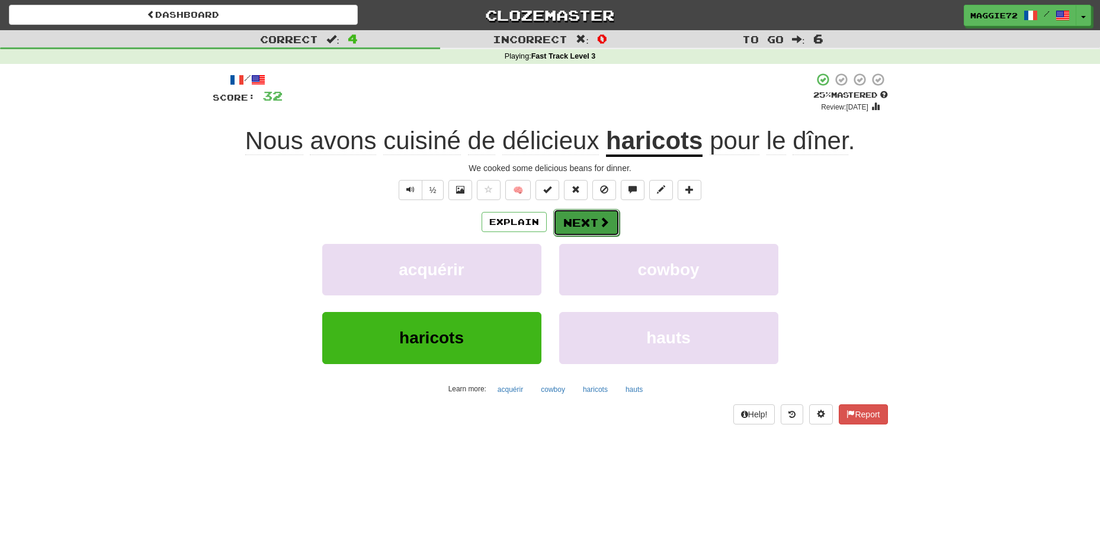
click at [567, 227] on button "Next" at bounding box center [586, 222] width 66 height 27
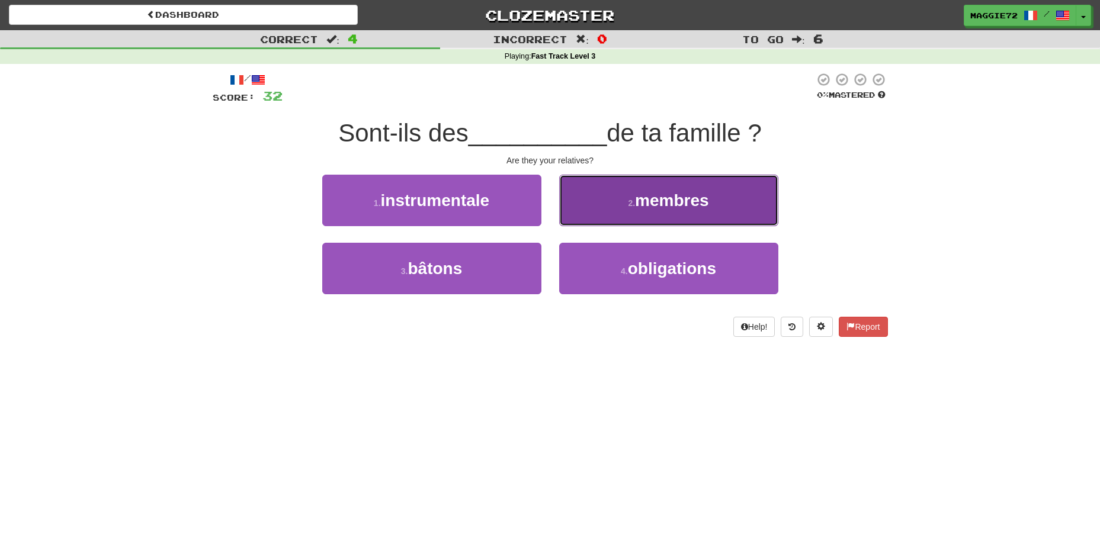
click at [651, 215] on button "2 . membres" at bounding box center [668, 201] width 219 height 52
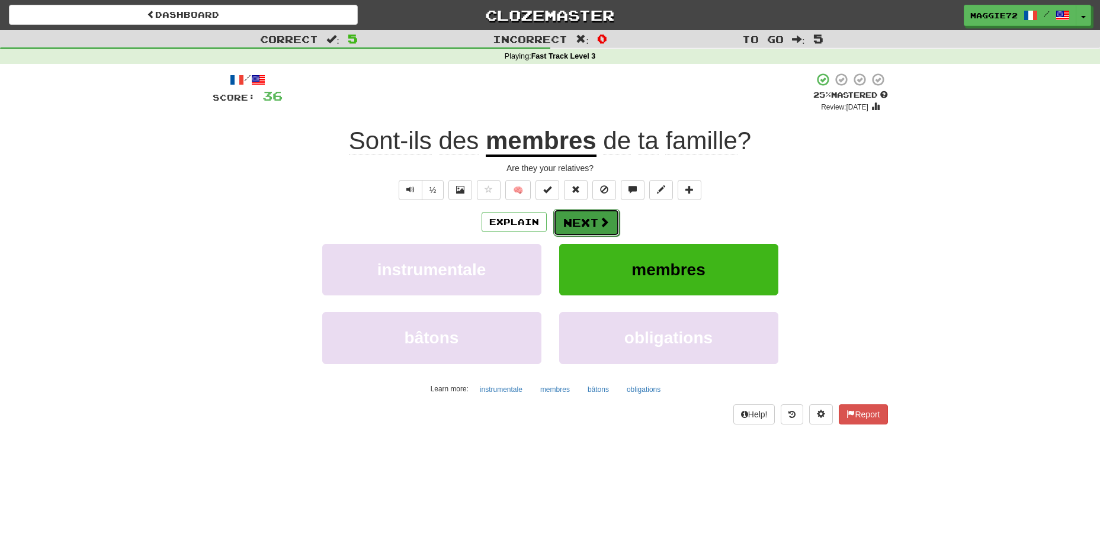
click at [577, 219] on button "Next" at bounding box center [586, 222] width 66 height 27
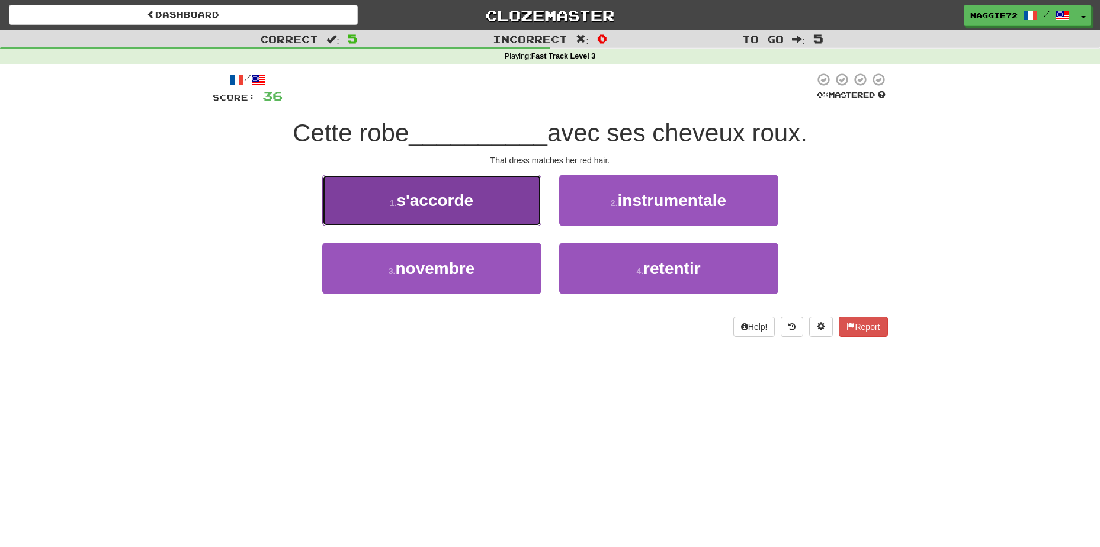
click at [438, 208] on span "s'accorde" at bounding box center [435, 200] width 77 height 18
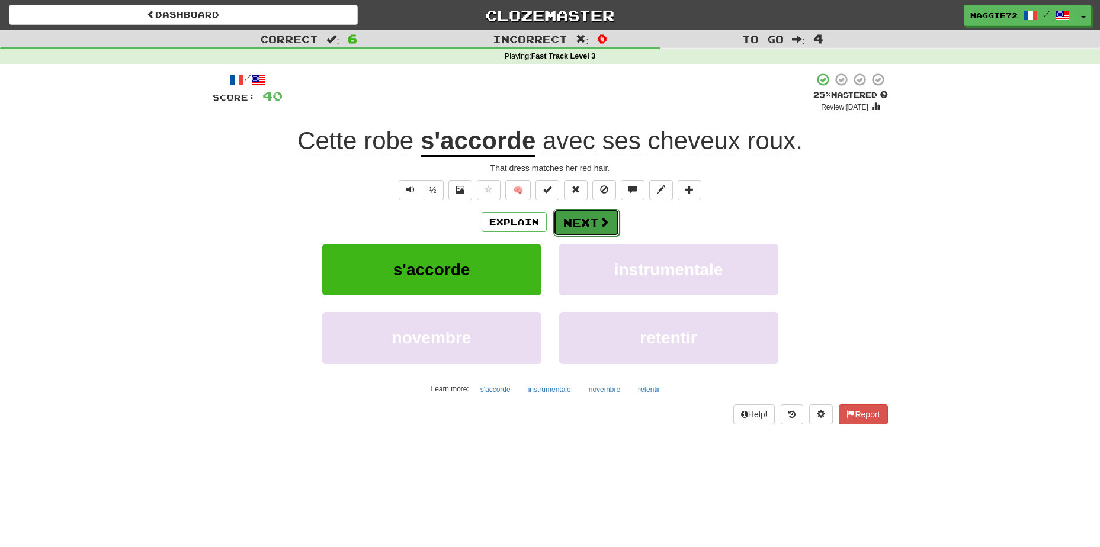
click at [590, 221] on button "Next" at bounding box center [586, 222] width 66 height 27
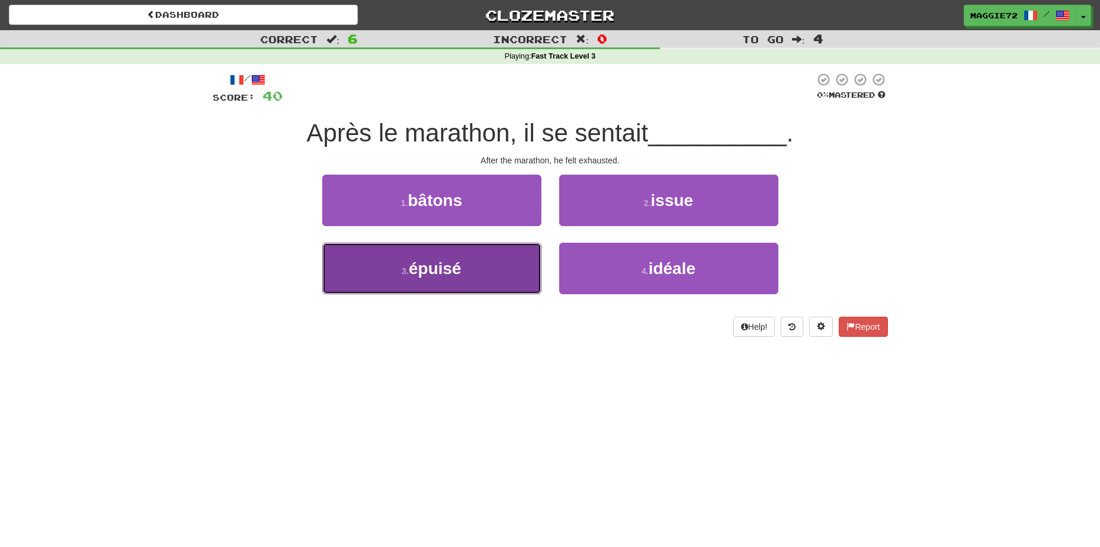
click at [501, 259] on button "3 . épuisé" at bounding box center [431, 269] width 219 height 52
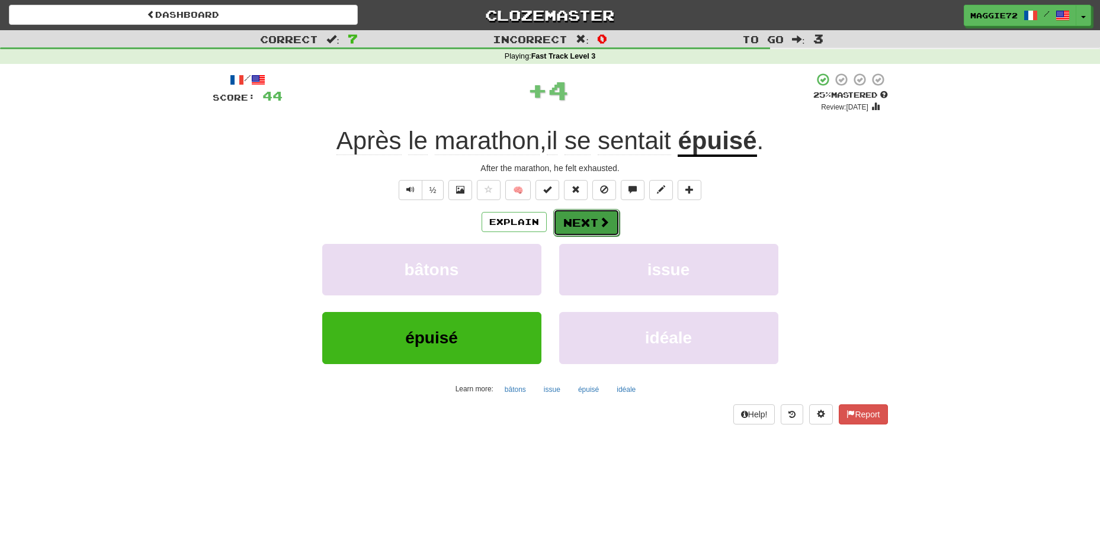
click at [590, 222] on button "Next" at bounding box center [586, 222] width 66 height 27
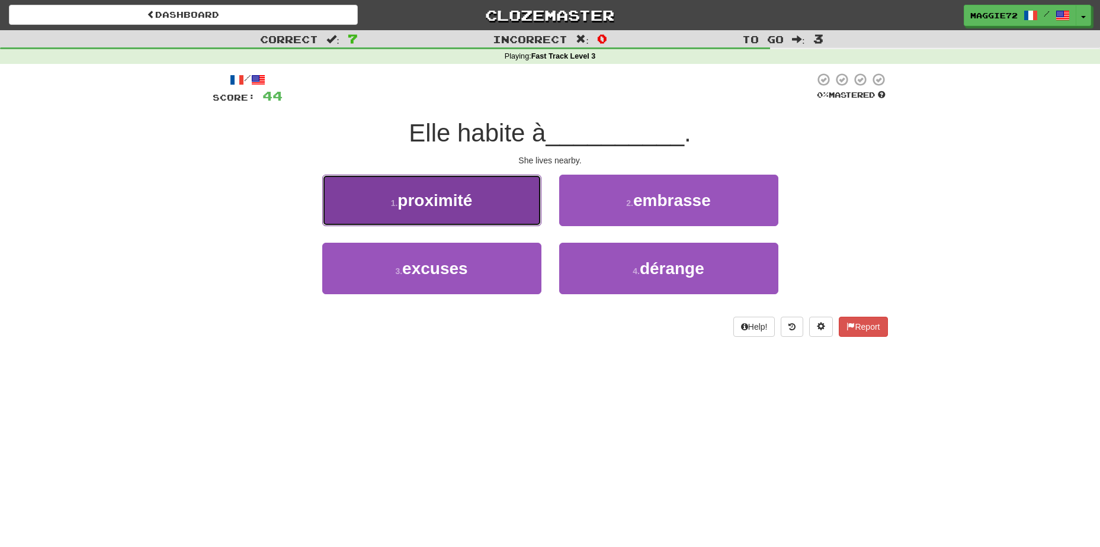
click at [464, 205] on span "proximité" at bounding box center [434, 200] width 75 height 18
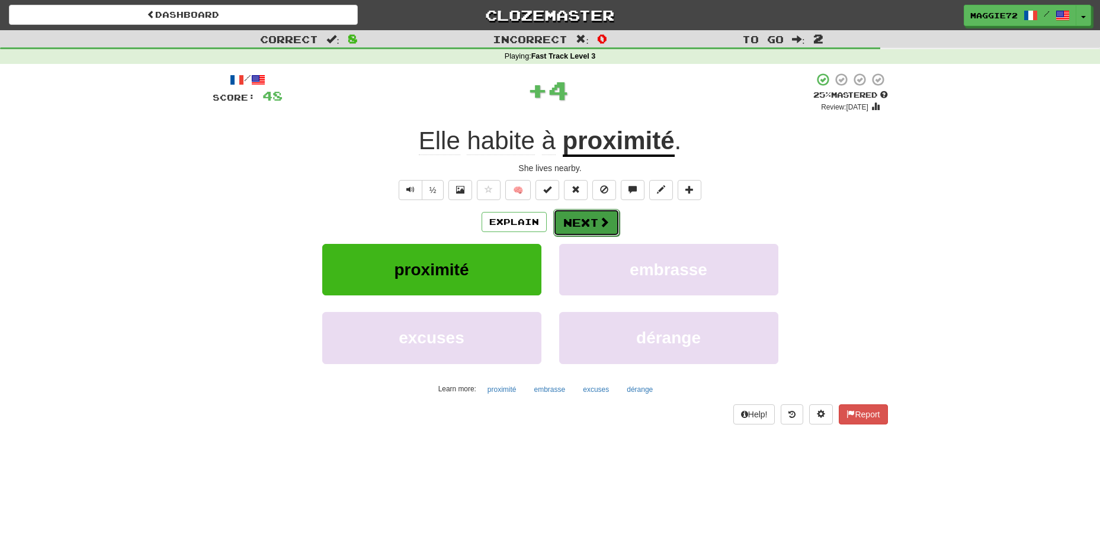
click at [599, 227] on span at bounding box center [604, 222] width 11 height 11
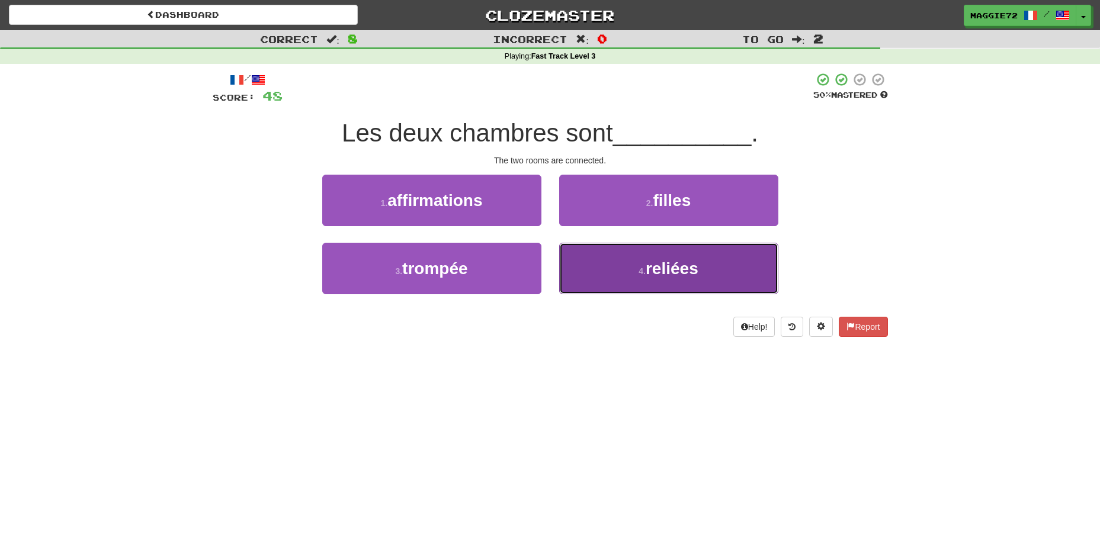
click at [655, 276] on span "reliées" at bounding box center [671, 268] width 53 height 18
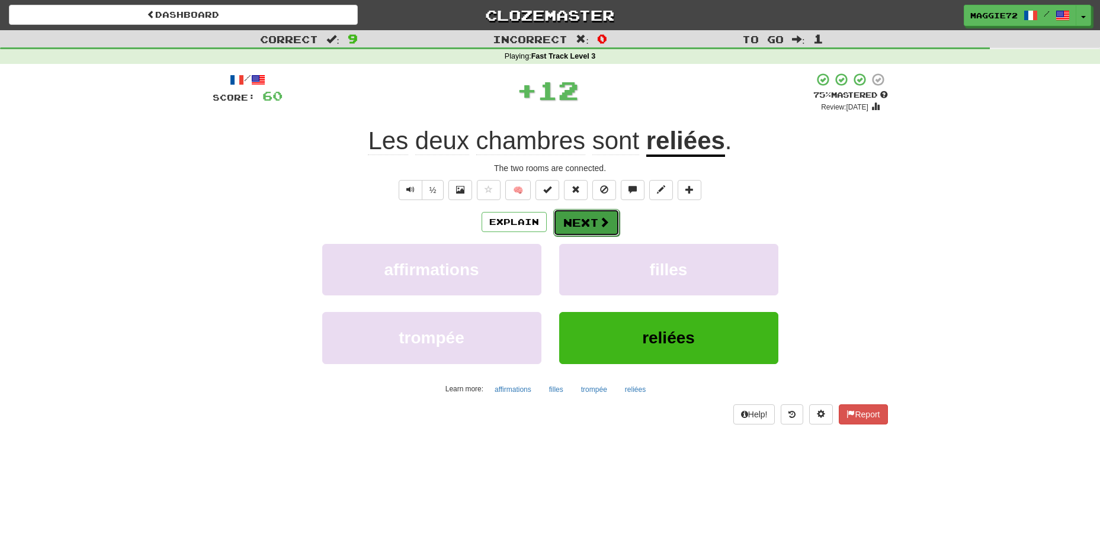
click at [581, 221] on button "Next" at bounding box center [586, 222] width 66 height 27
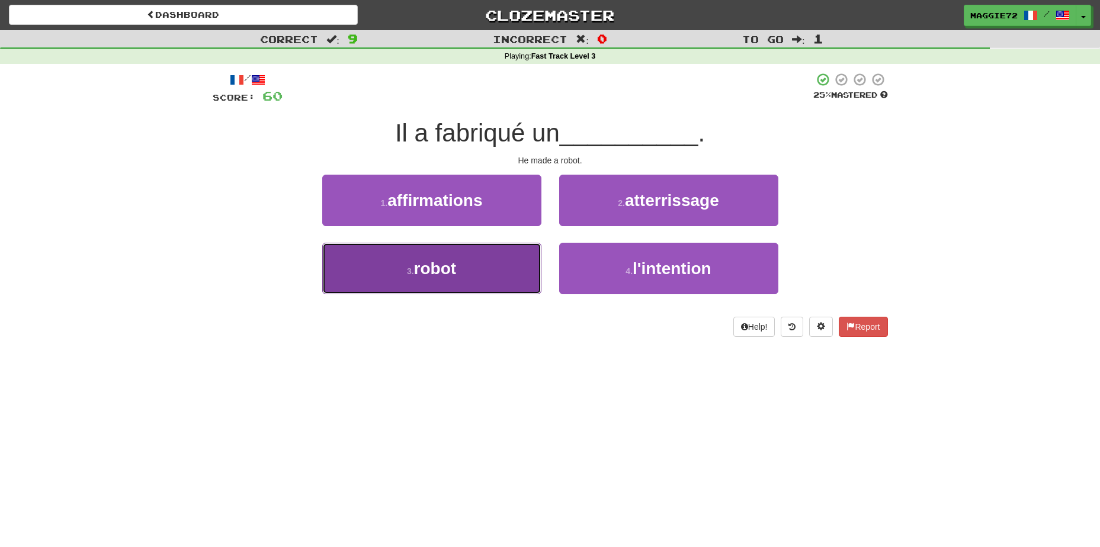
click at [488, 264] on button "3 . robot" at bounding box center [431, 269] width 219 height 52
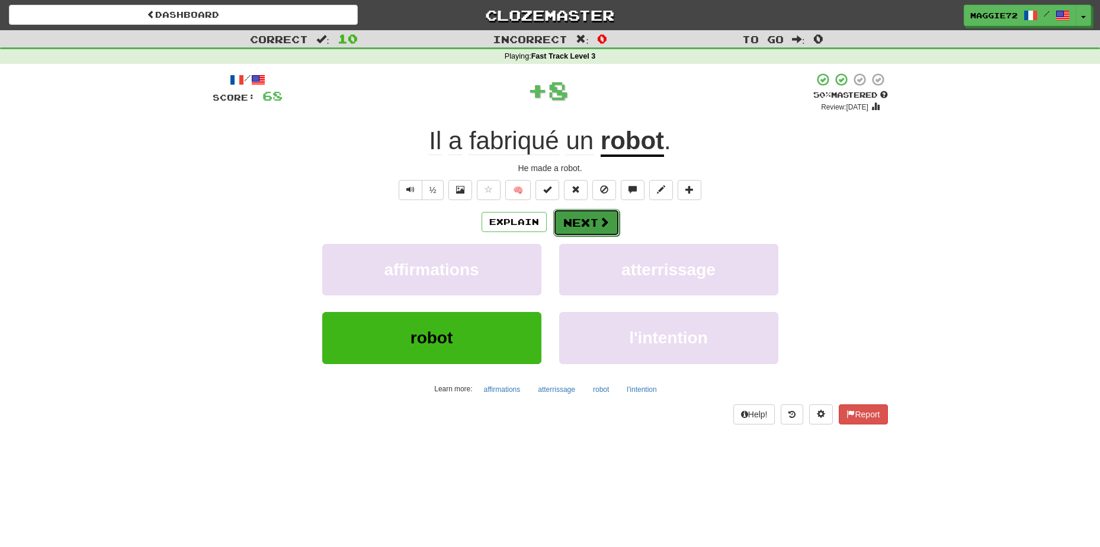
click at [589, 227] on button "Next" at bounding box center [586, 222] width 66 height 27
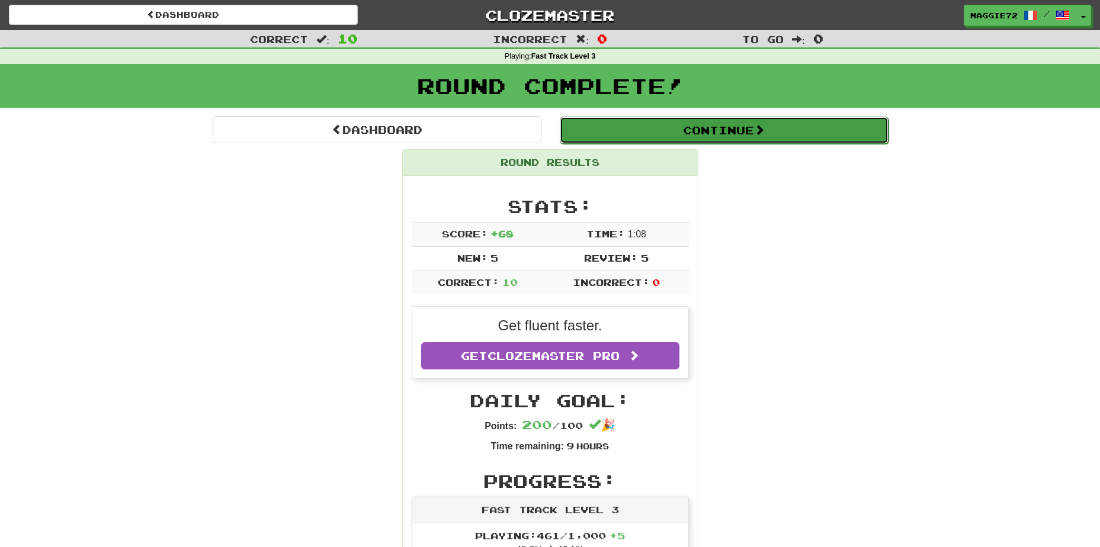
click at [691, 130] on button "Continue" at bounding box center [724, 130] width 329 height 27
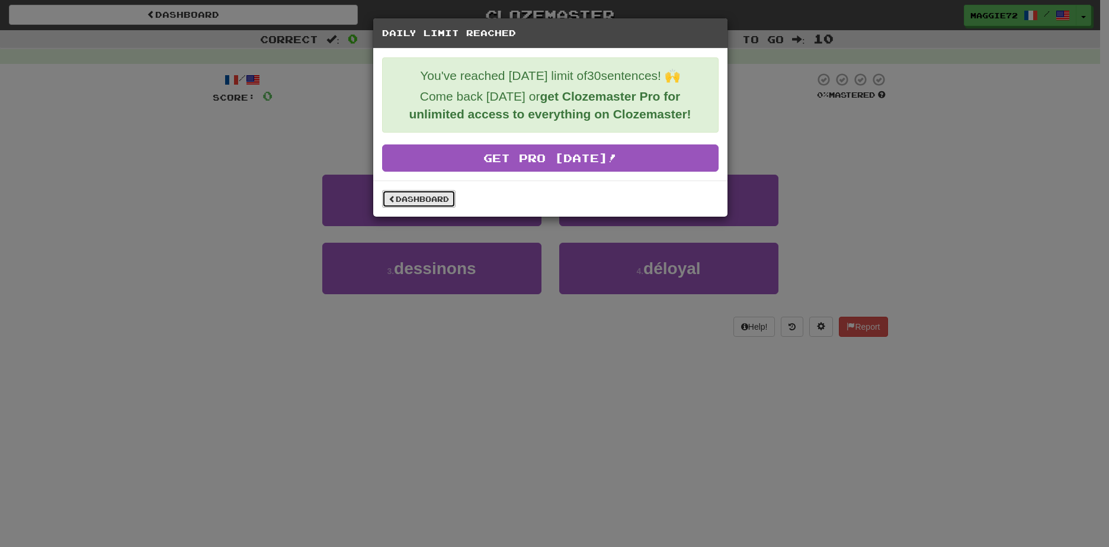
click at [413, 196] on link "Dashboard" at bounding box center [418, 199] width 73 height 18
